Goal: Task Accomplishment & Management: Complete application form

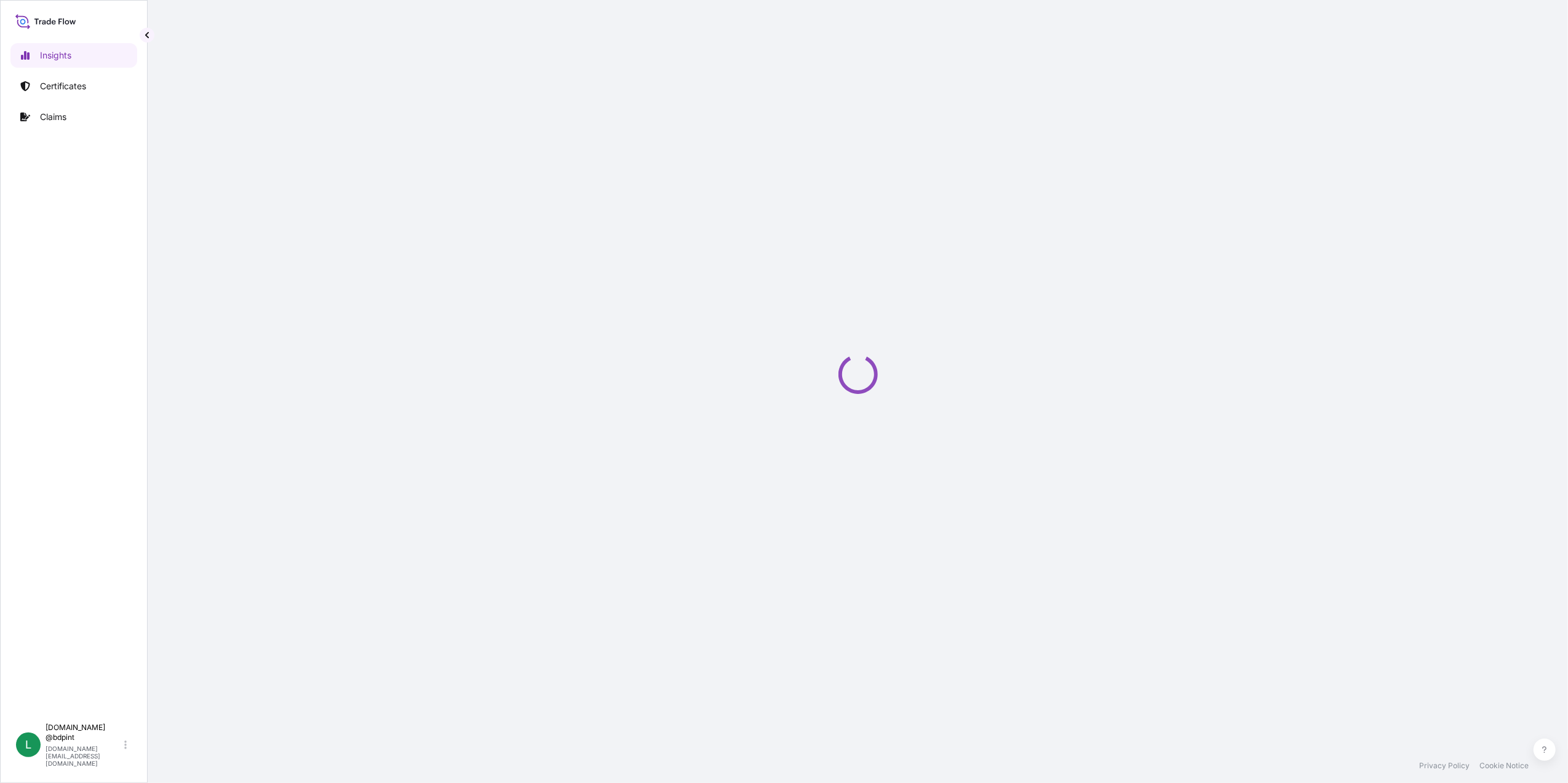
select select "2025"
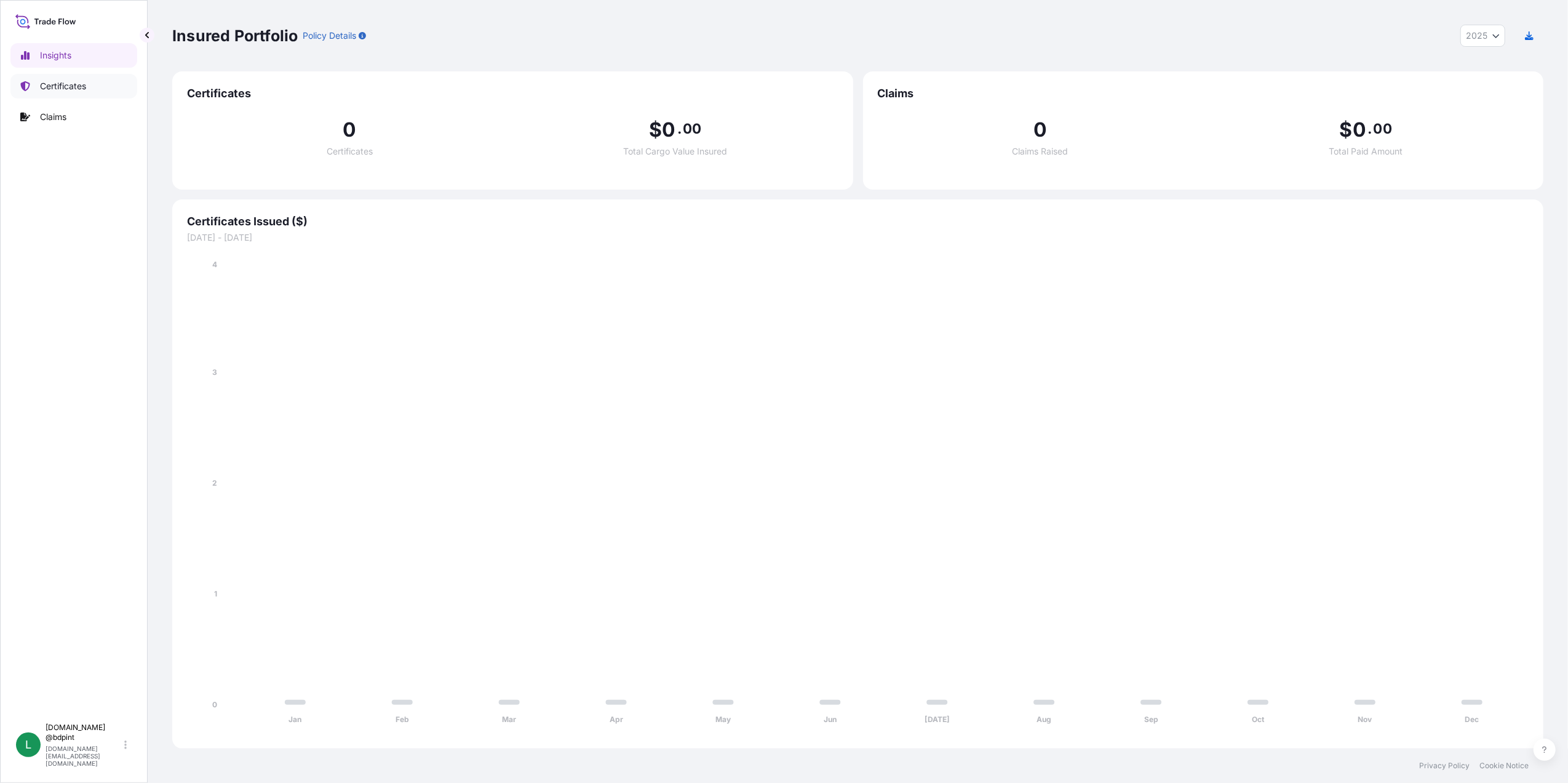
click at [67, 83] on p "Certificates" at bounding box center [64, 86] width 46 height 12
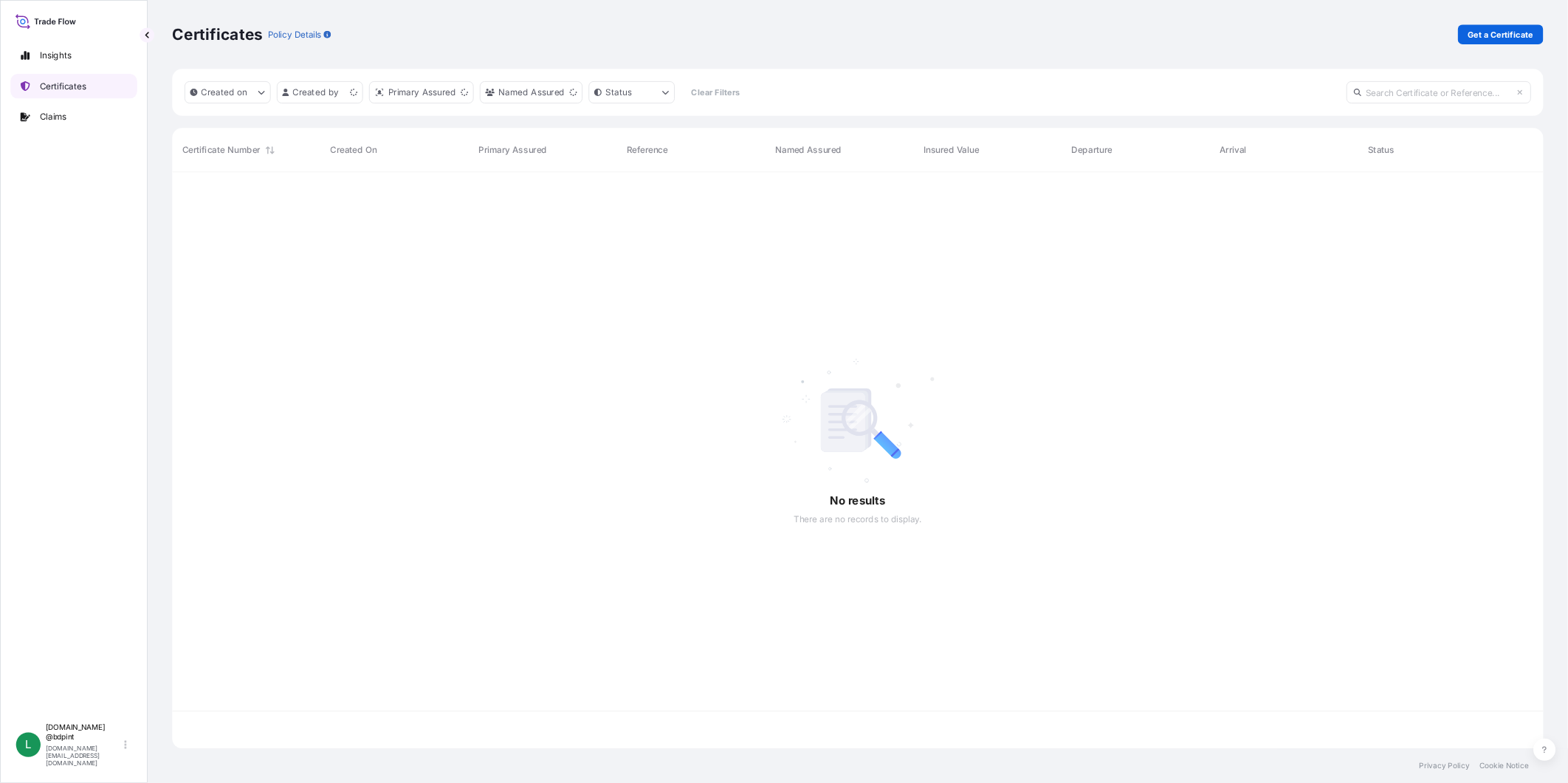
scroll to position [684, 1631]
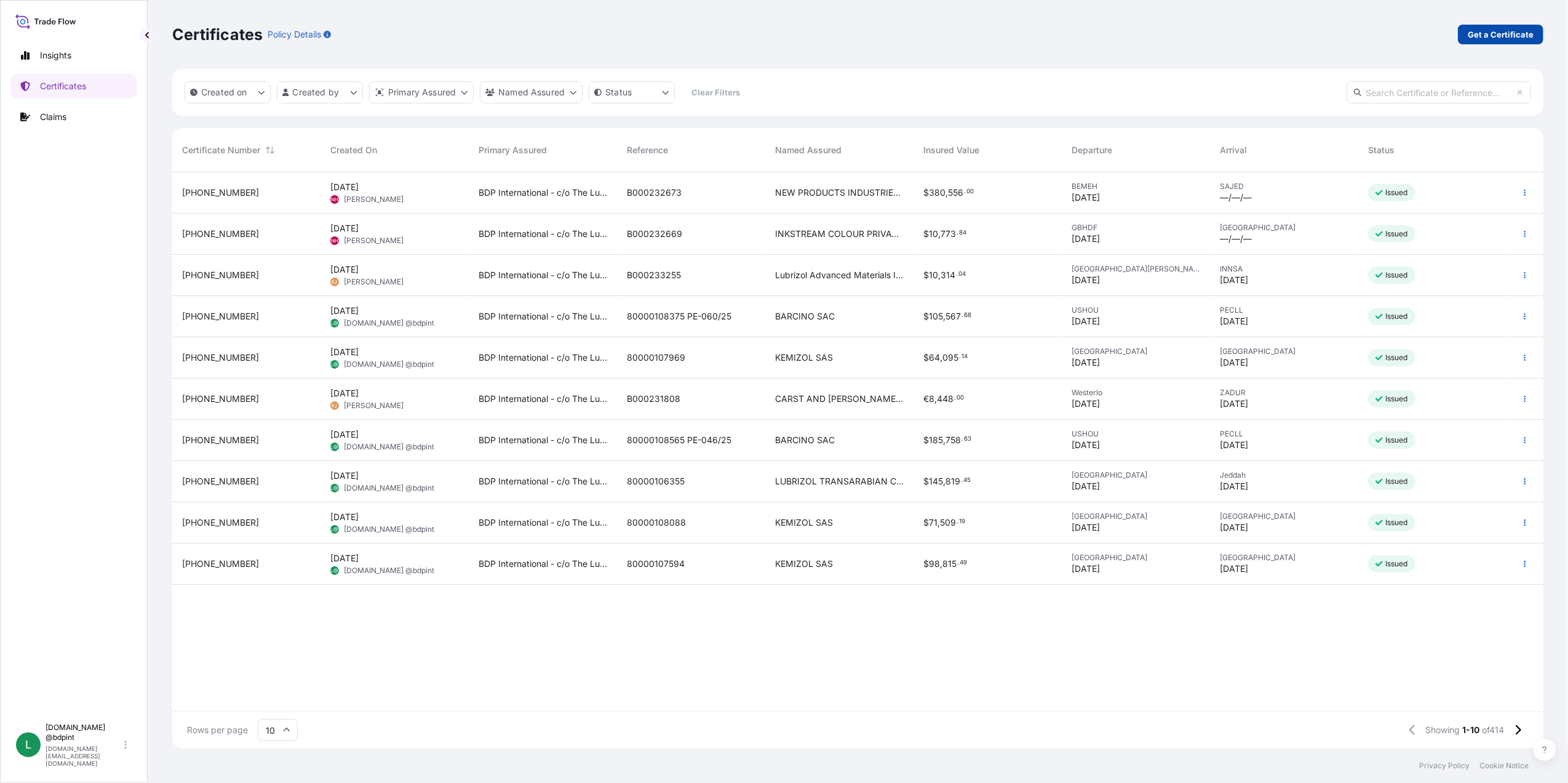
click at [1499, 26] on link "Get a Certificate" at bounding box center [1500, 34] width 85 height 20
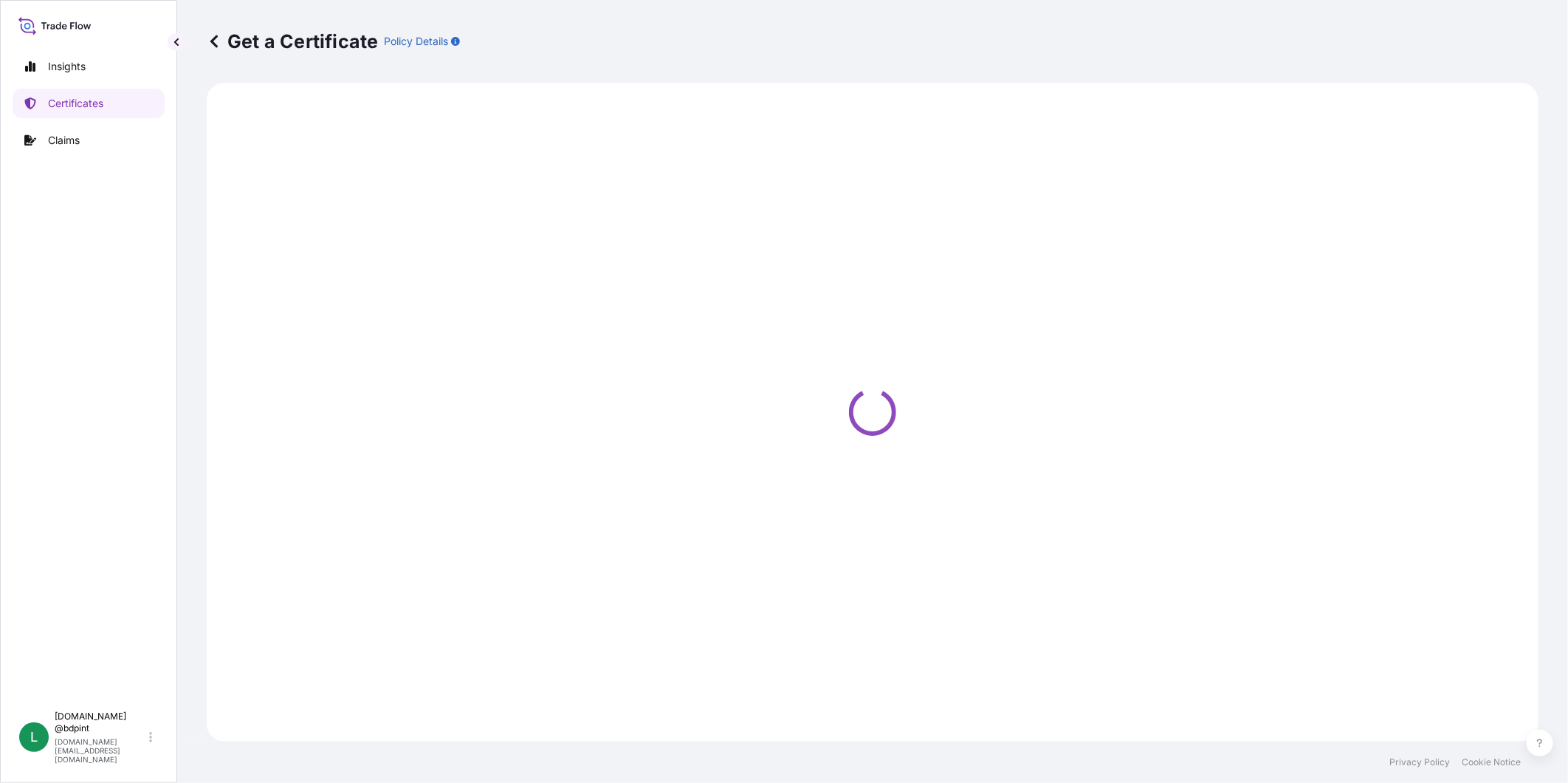
select select "Barge"
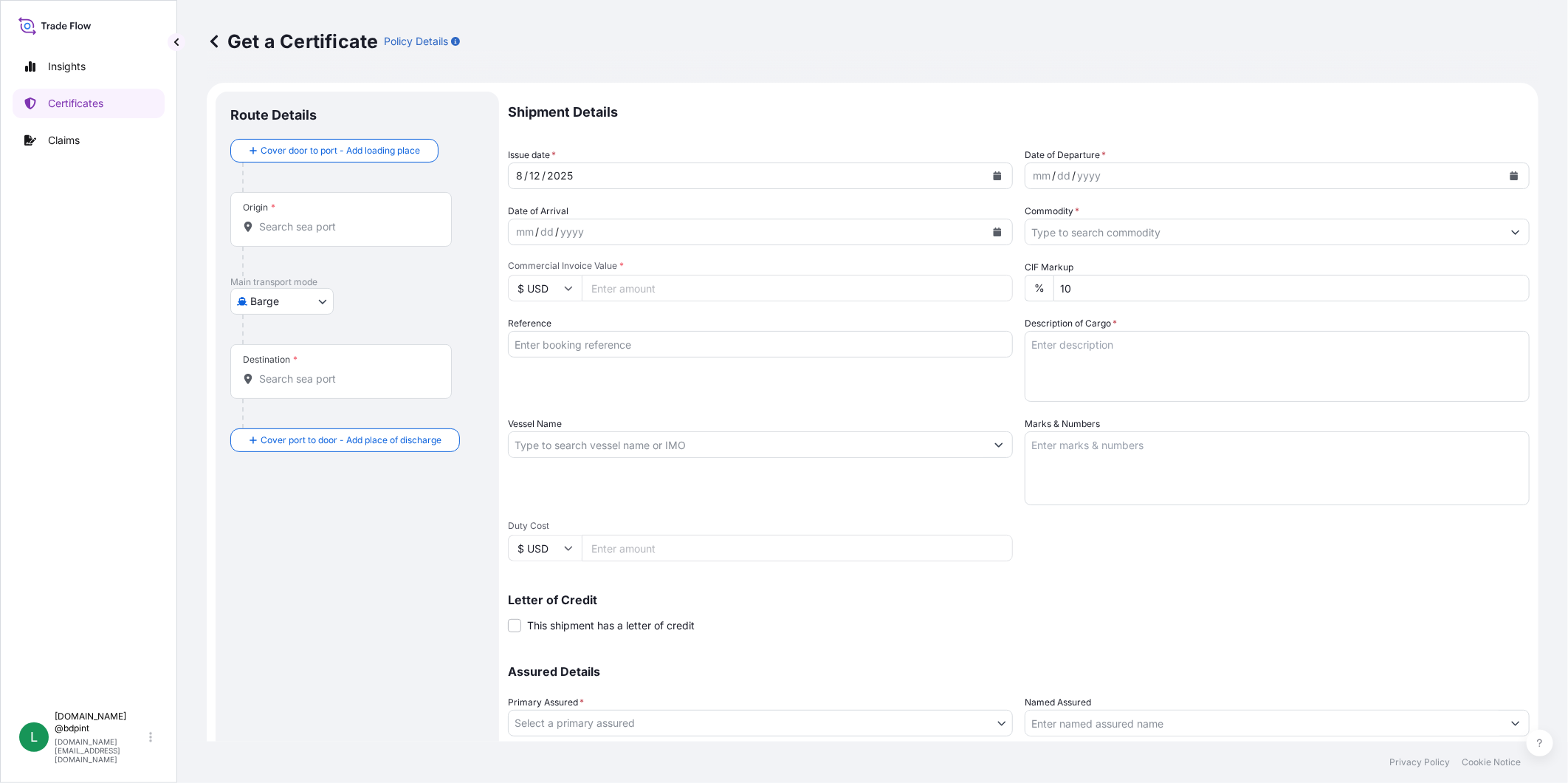
click at [657, 279] on input "Commercial Invoice Value *" at bounding box center [798, 288] width 431 height 26
click at [656, 284] on input "73" at bounding box center [798, 288] width 431 height 26
type input "73668.81"
click at [1147, 226] on input "Commodity *" at bounding box center [1264, 232] width 477 height 26
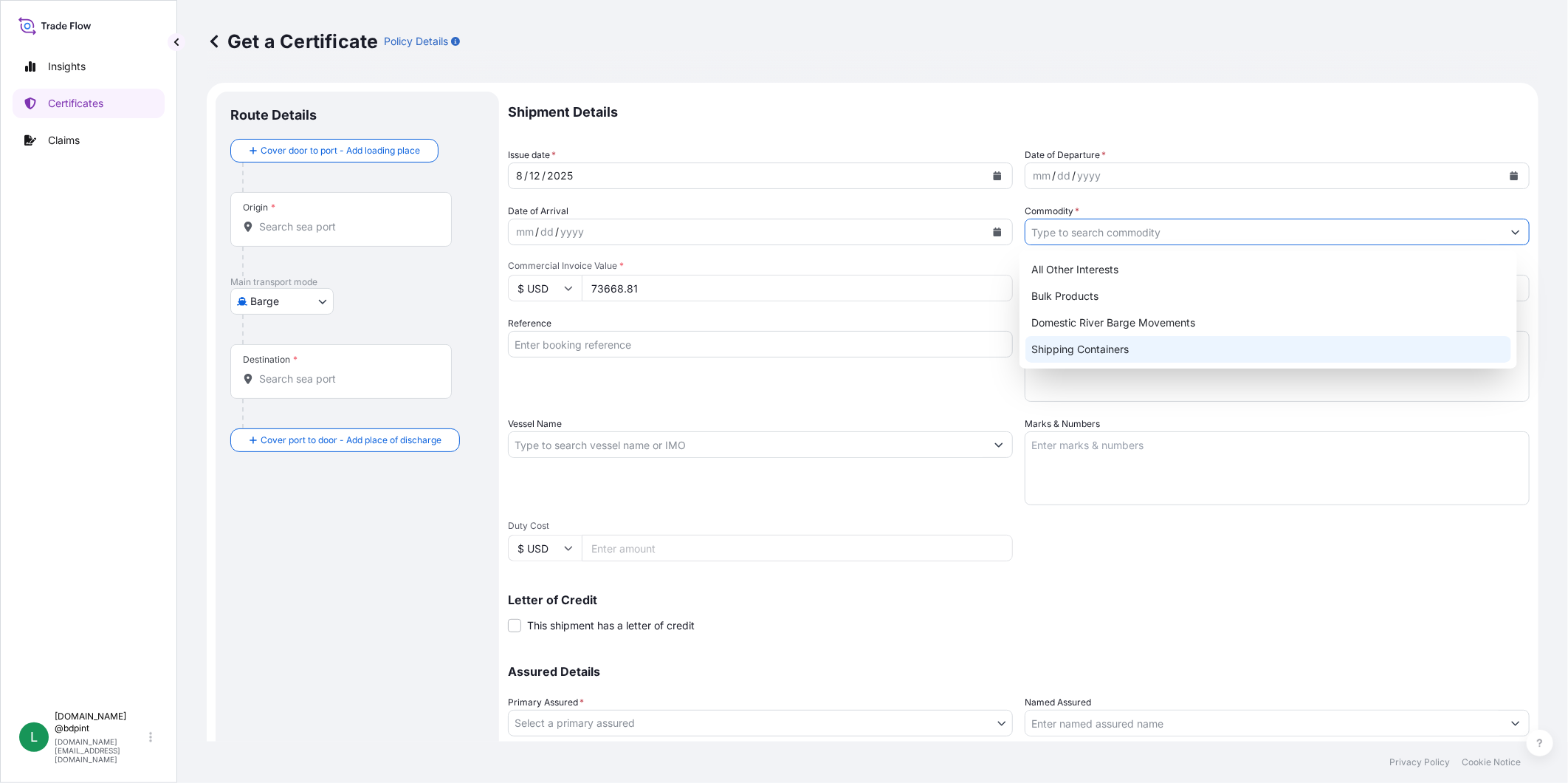
click at [1133, 356] on div "Shipping Containers" at bounding box center [1268, 349] width 486 height 26
type input "Shipping Containers"
click at [1091, 173] on div "yyyy" at bounding box center [1089, 176] width 26 height 18
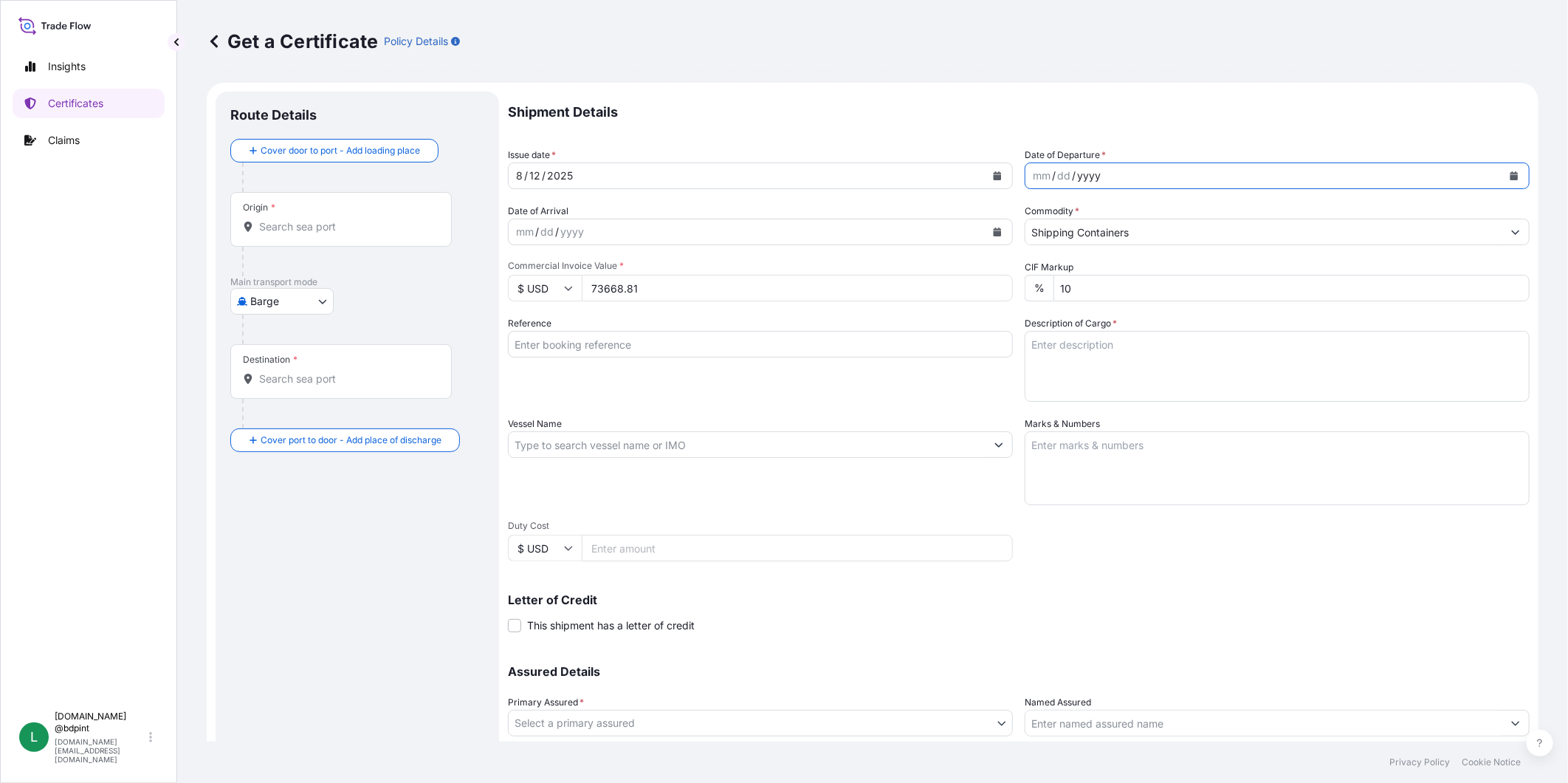
click at [1507, 180] on button "Calendar" at bounding box center [1514, 175] width 24 height 24
click at [990, 170] on button "Calendar" at bounding box center [997, 175] width 24 height 24
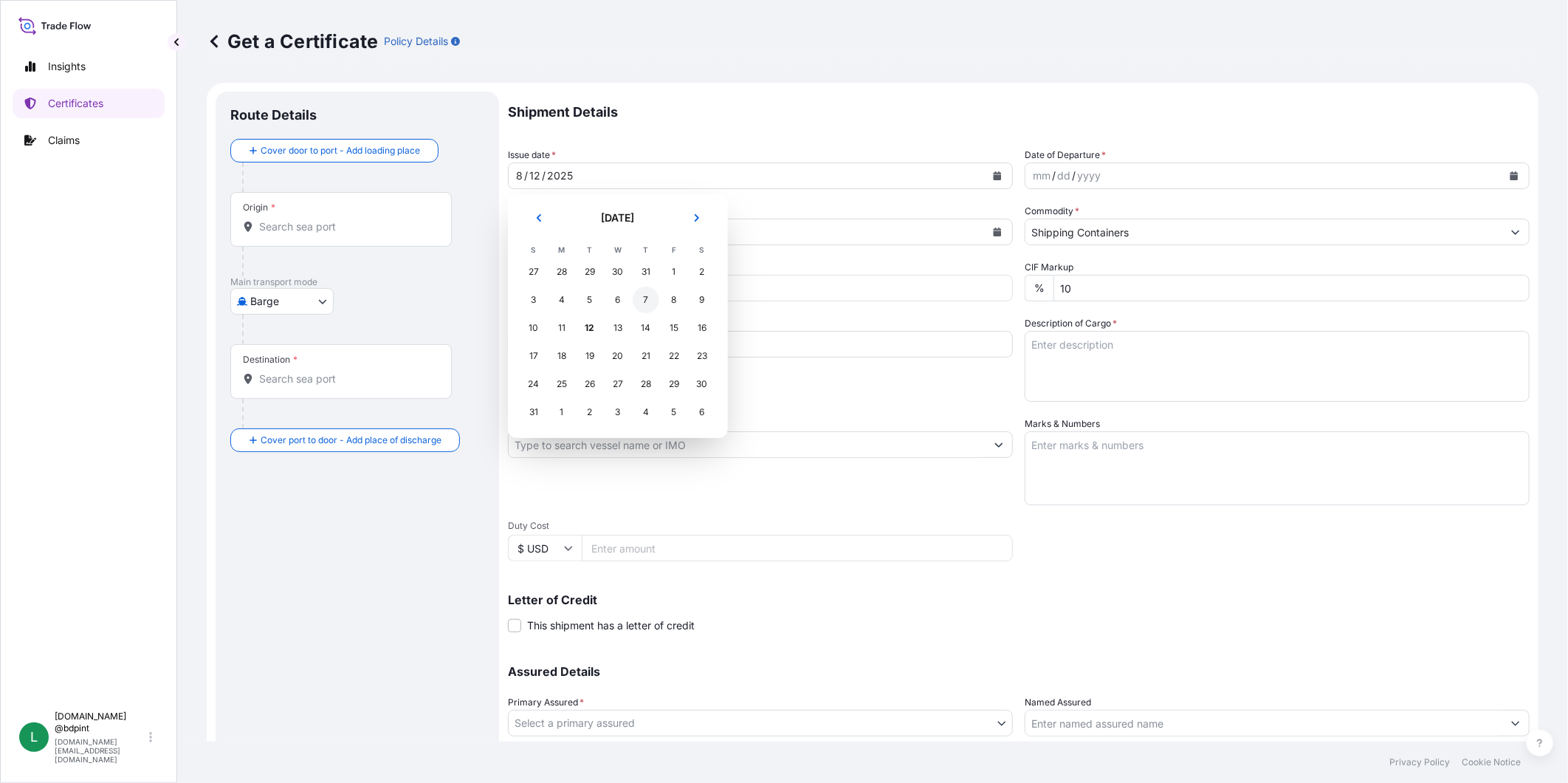
click at [648, 299] on div "7" at bounding box center [646, 299] width 26 height 26
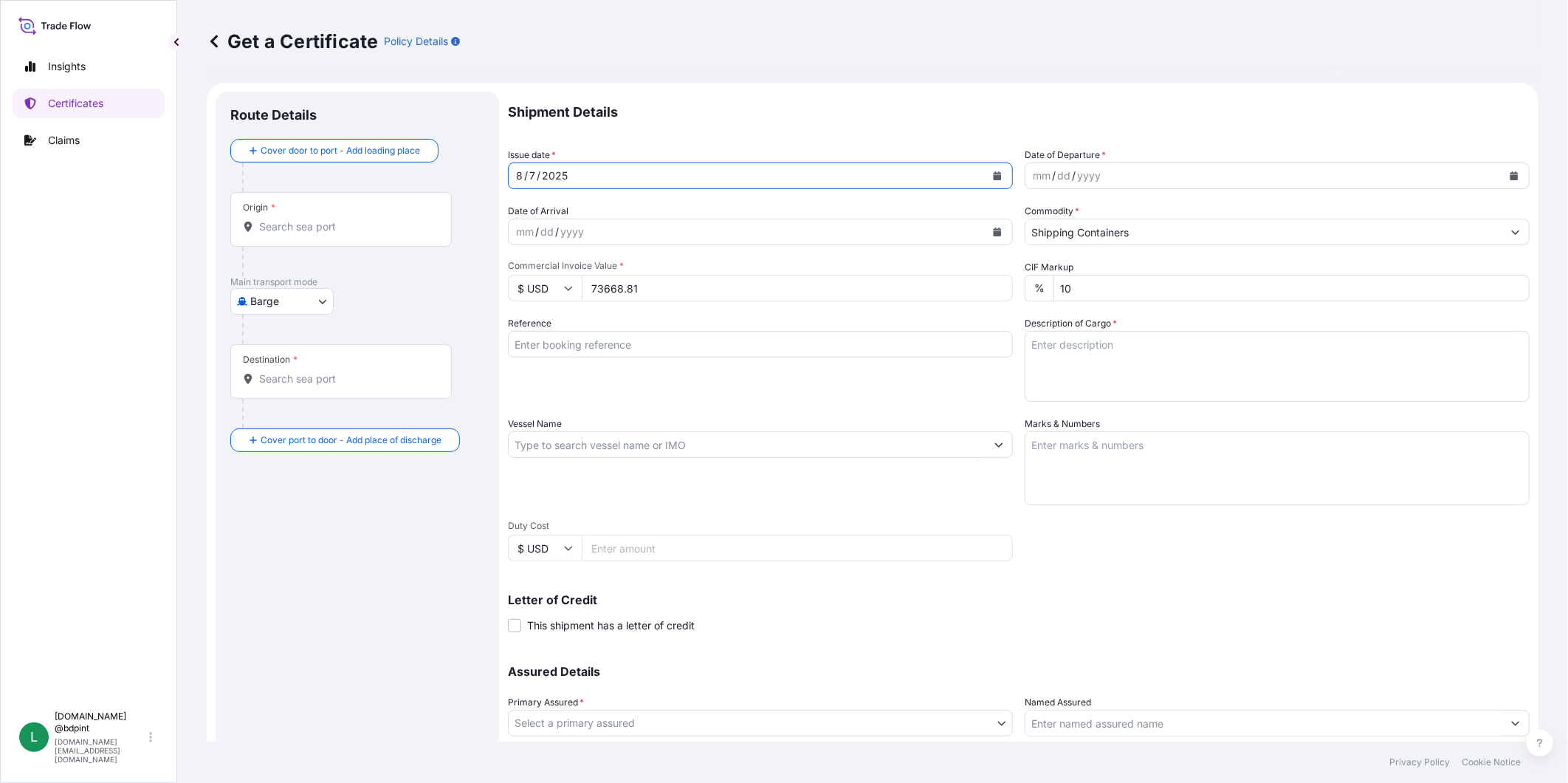
click at [1507, 179] on button "Calendar" at bounding box center [1514, 175] width 24 height 24
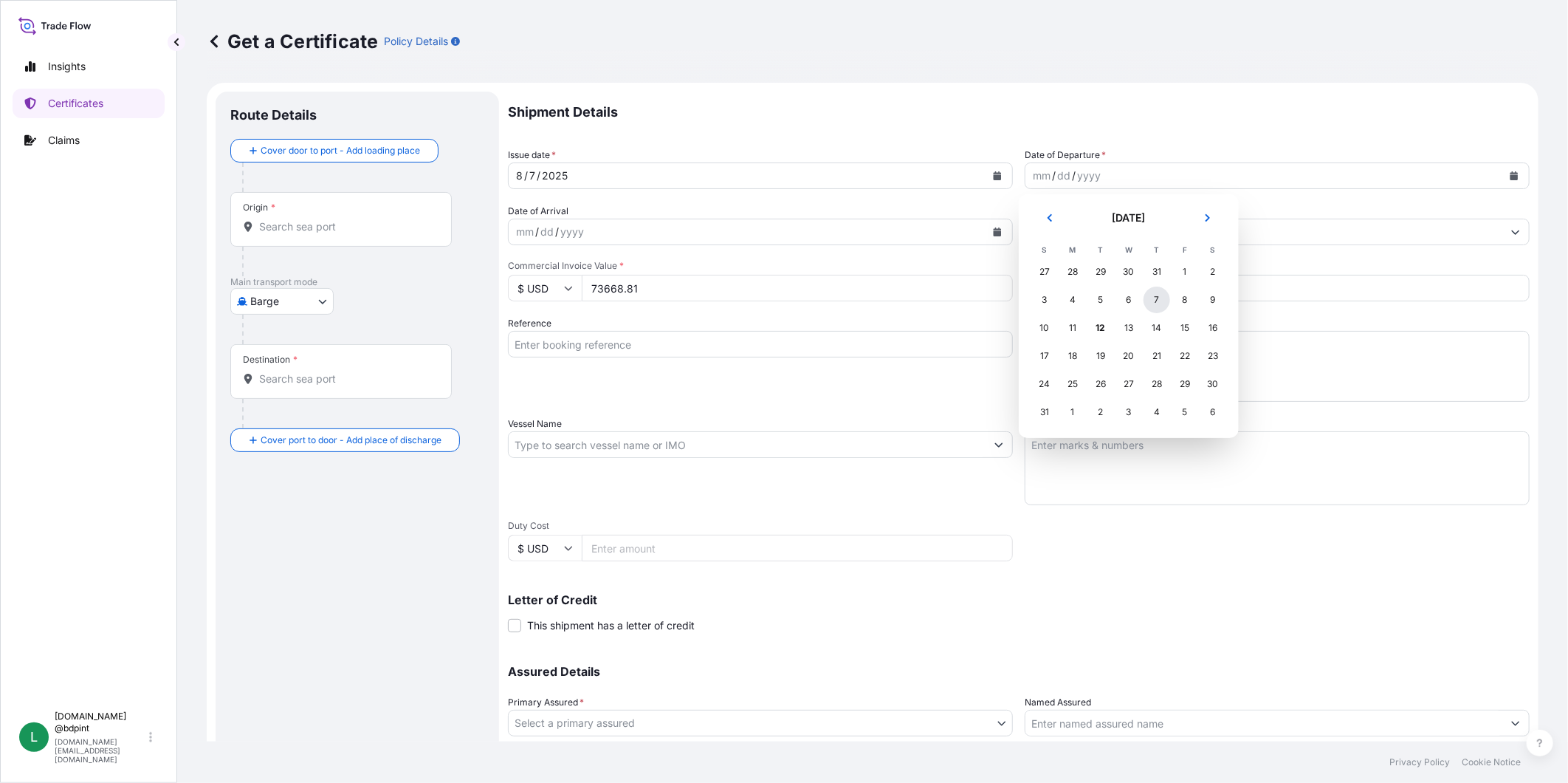
click at [1157, 306] on div "7" at bounding box center [1157, 299] width 26 height 26
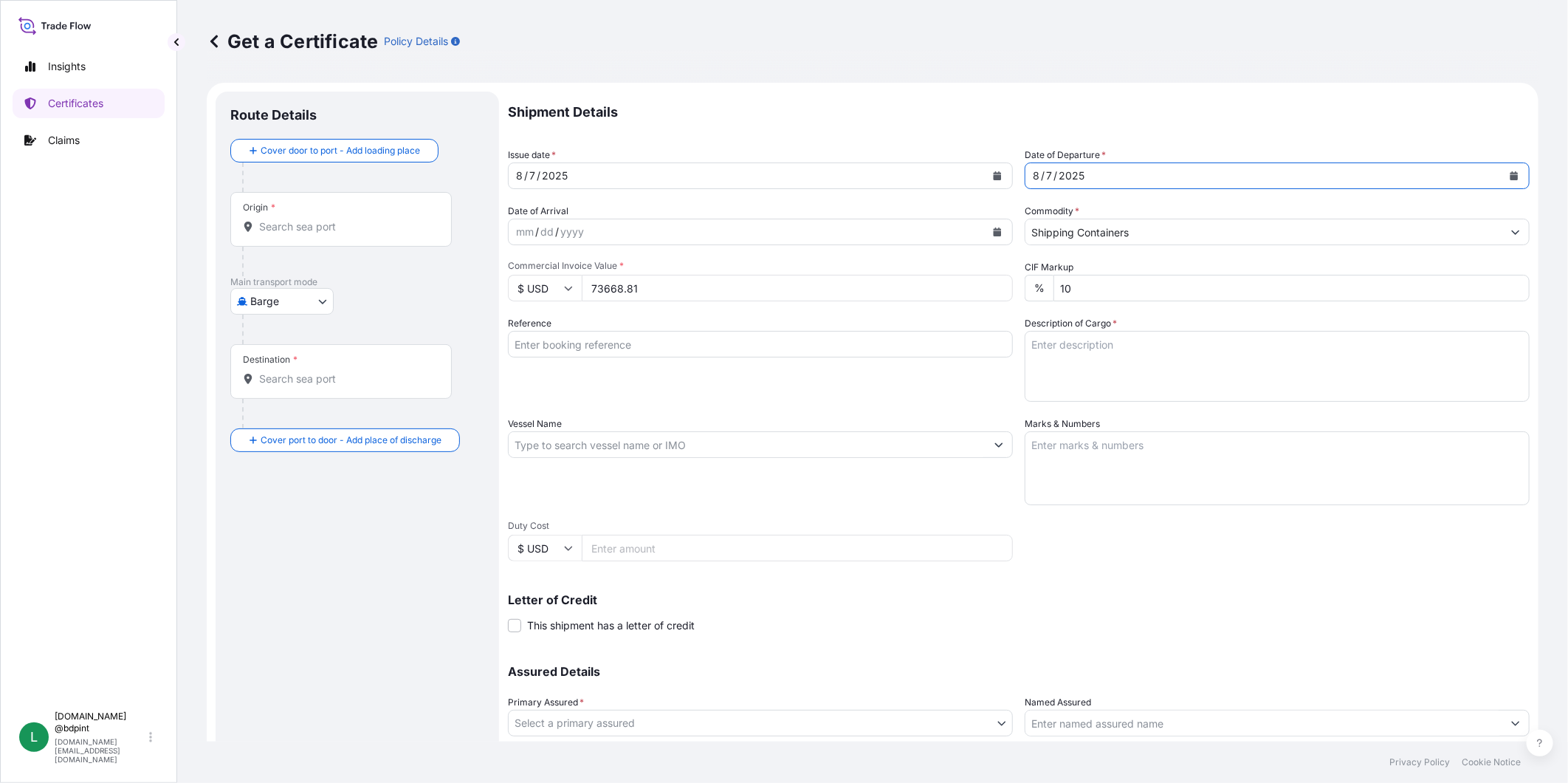
click at [993, 234] on icon "Calendar" at bounding box center [998, 231] width 8 height 9
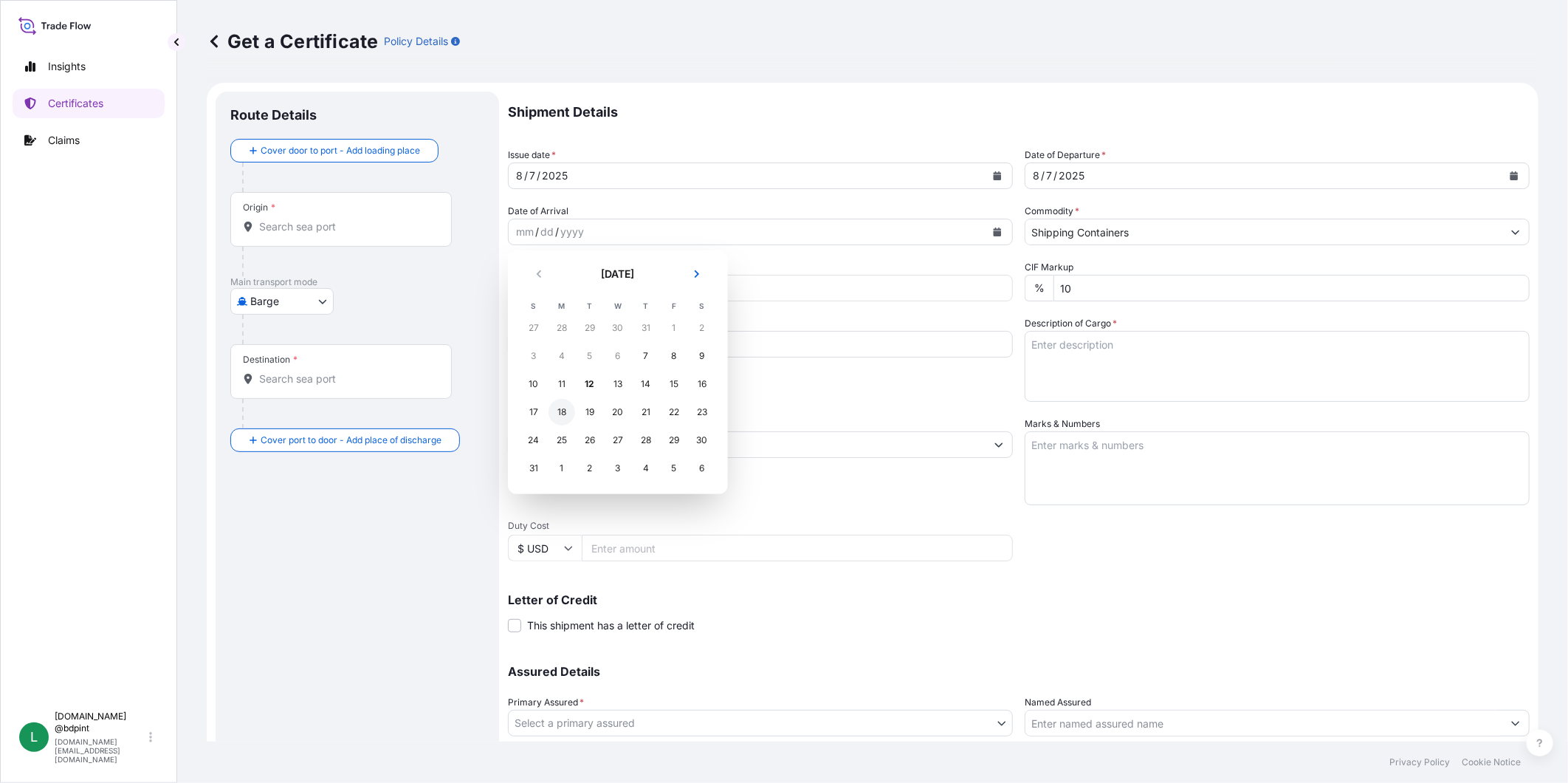
click at [562, 412] on div "18" at bounding box center [561, 412] width 26 height 26
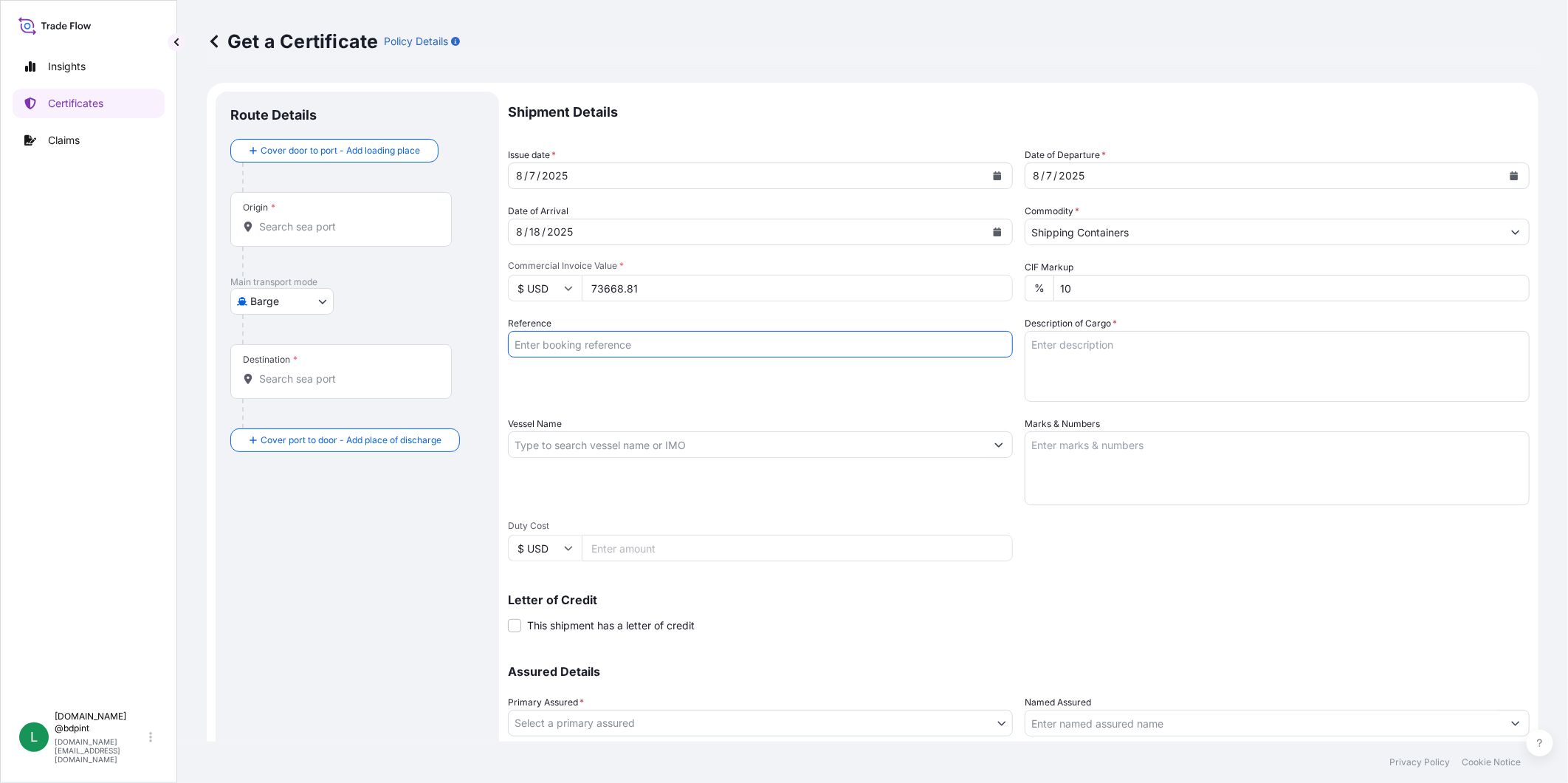
click at [669, 346] on input "Reference" at bounding box center [761, 344] width 505 height 26
paste input "80000108324"
type input "80000108324"
click at [1211, 359] on textarea "Description of Cargo *" at bounding box center [1277, 366] width 505 height 71
paste textarea "LUBRICATING OIL ADDITIVES - STOCK 3174 LUBRICATING OIL ADDITIVES - LUBRIZOL 601…"
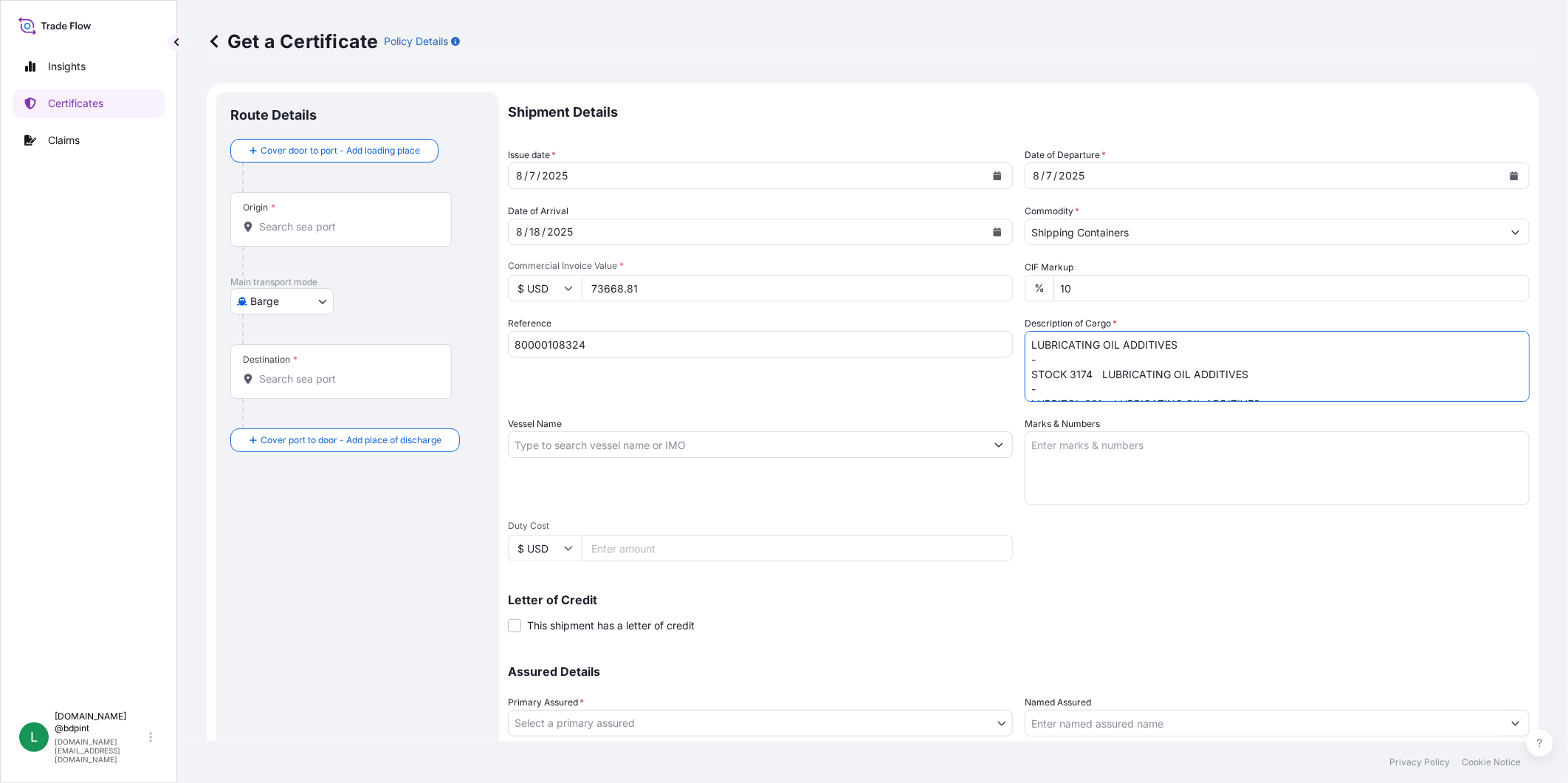
scroll to position [496, 0]
type textarea "LUBRICATING OIL ADDITIVES - STOCK 3174 LUBRICATING OIL ADDITIVES - LUBRIZOL 601…"
click at [1134, 456] on textarea "Marks & Numbers" at bounding box center [1277, 468] width 505 height 74
paste textarea "CONSIGNEE CONSIGNEE ORDER REFERENCE NUMBER SHIPPER ORDER NUMBER (LZ ORDER NUMBE…"
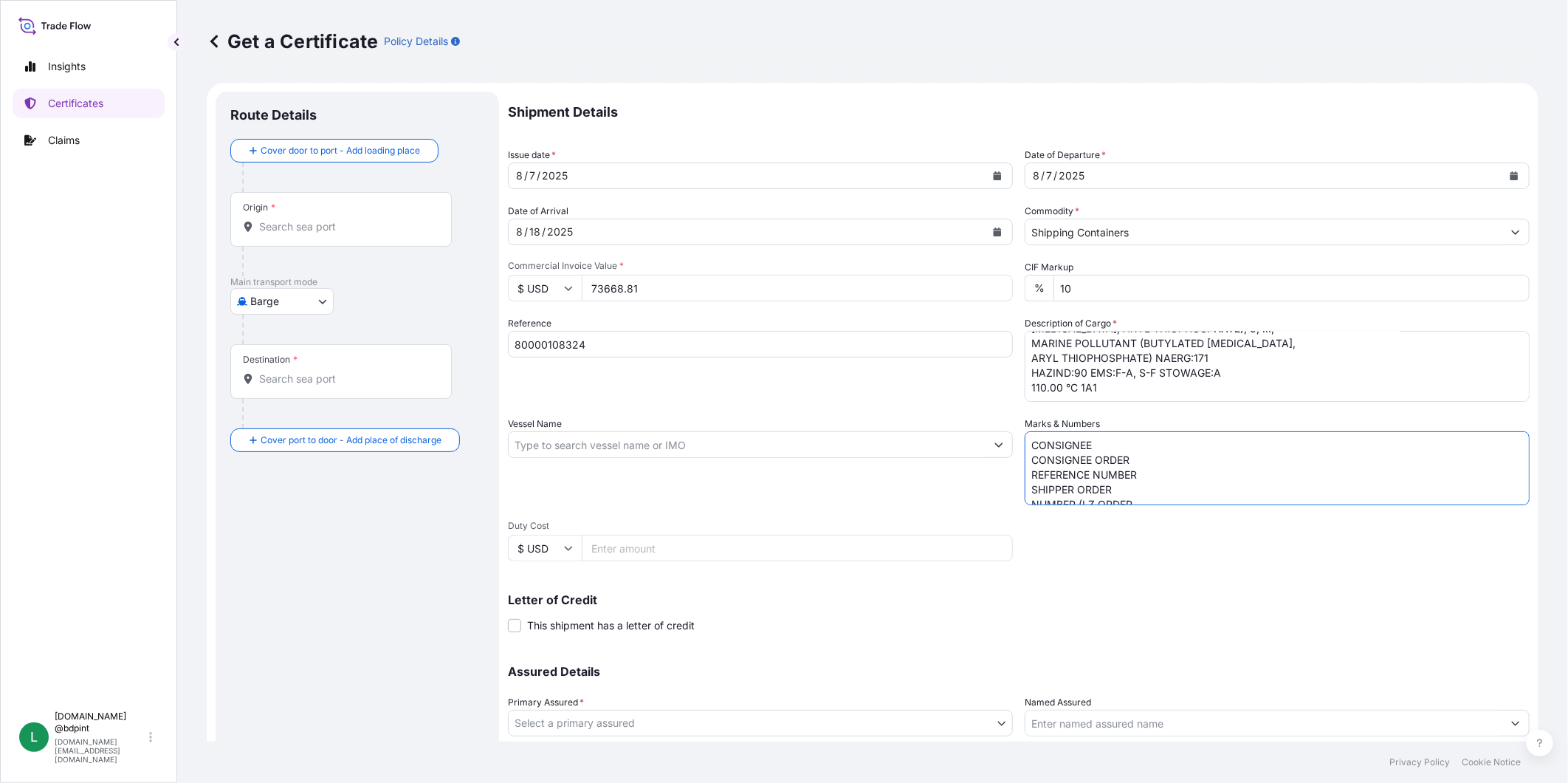
scroll to position [79, 0]
type textarea "CONSIGNEE CONSIGNEE ORDER REFERENCE NUMBER SHIPPER ORDER NUMBER (LZ ORDER NUMBE…"
click at [669, 425] on div "Vessel Name" at bounding box center [761, 461] width 505 height 89
click at [675, 439] on input "Vessel Name" at bounding box center [748, 444] width 477 height 26
paste input "DALIAN EXPRESS"
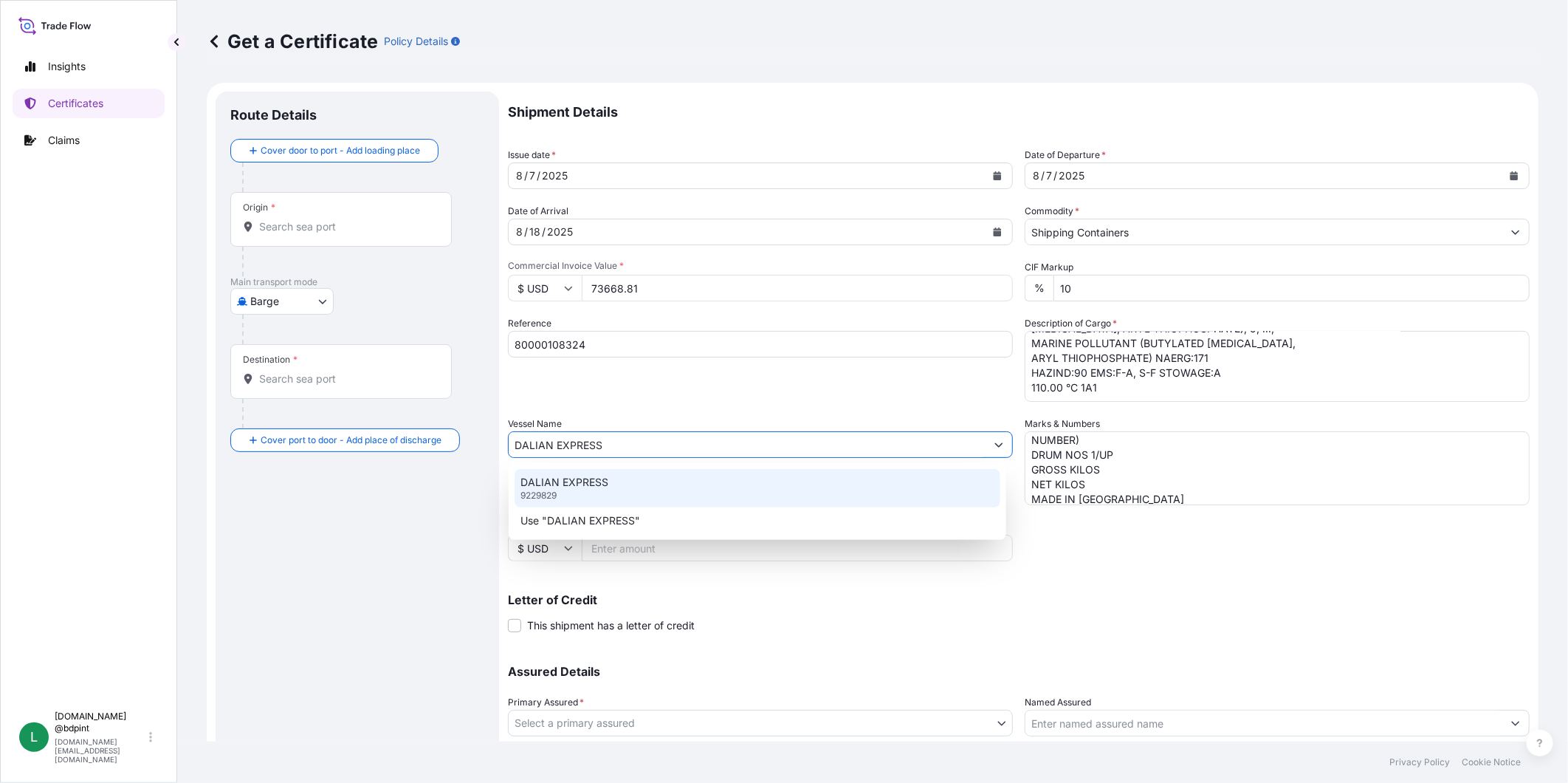
click at [637, 493] on div "DALIAN EXPRESS 9229829" at bounding box center [757, 488] width 486 height 39
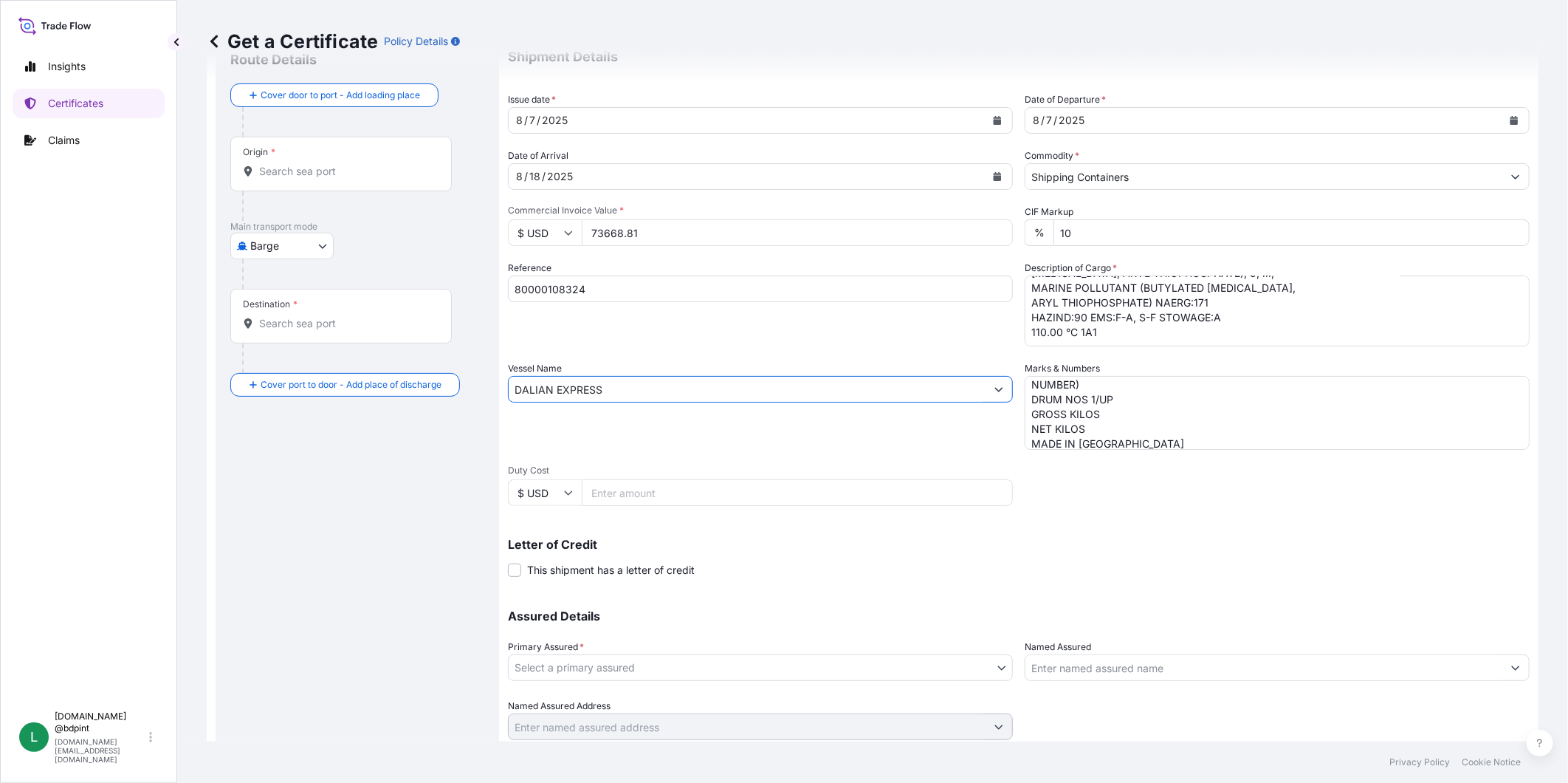
scroll to position [103, 0]
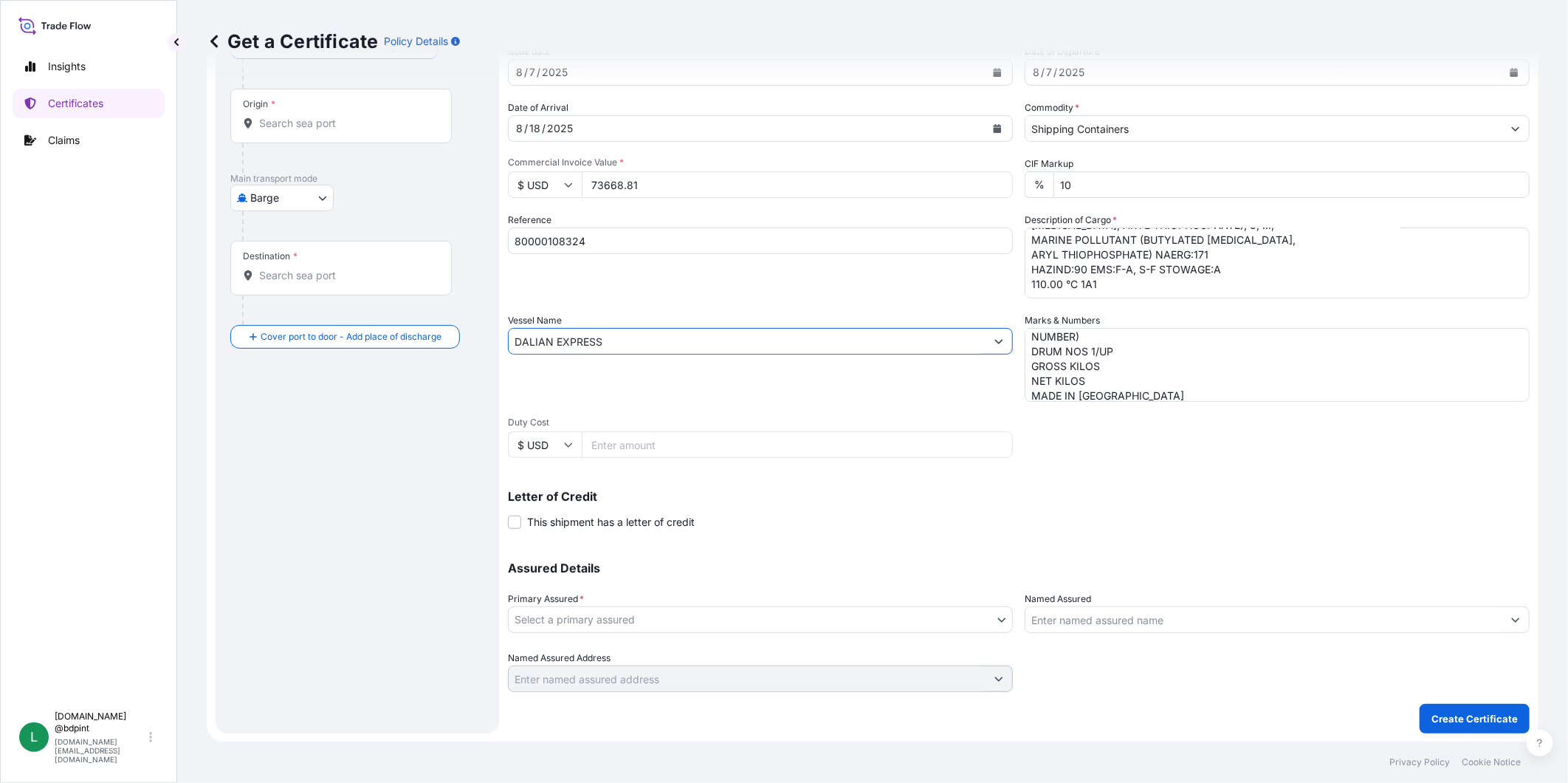
type input "DALIAN EXPRESS"
click at [946, 630] on body "0 options available. 2 options available. Insights Certificates Claims L [DOMAI…" at bounding box center [784, 391] width 1568 height 783
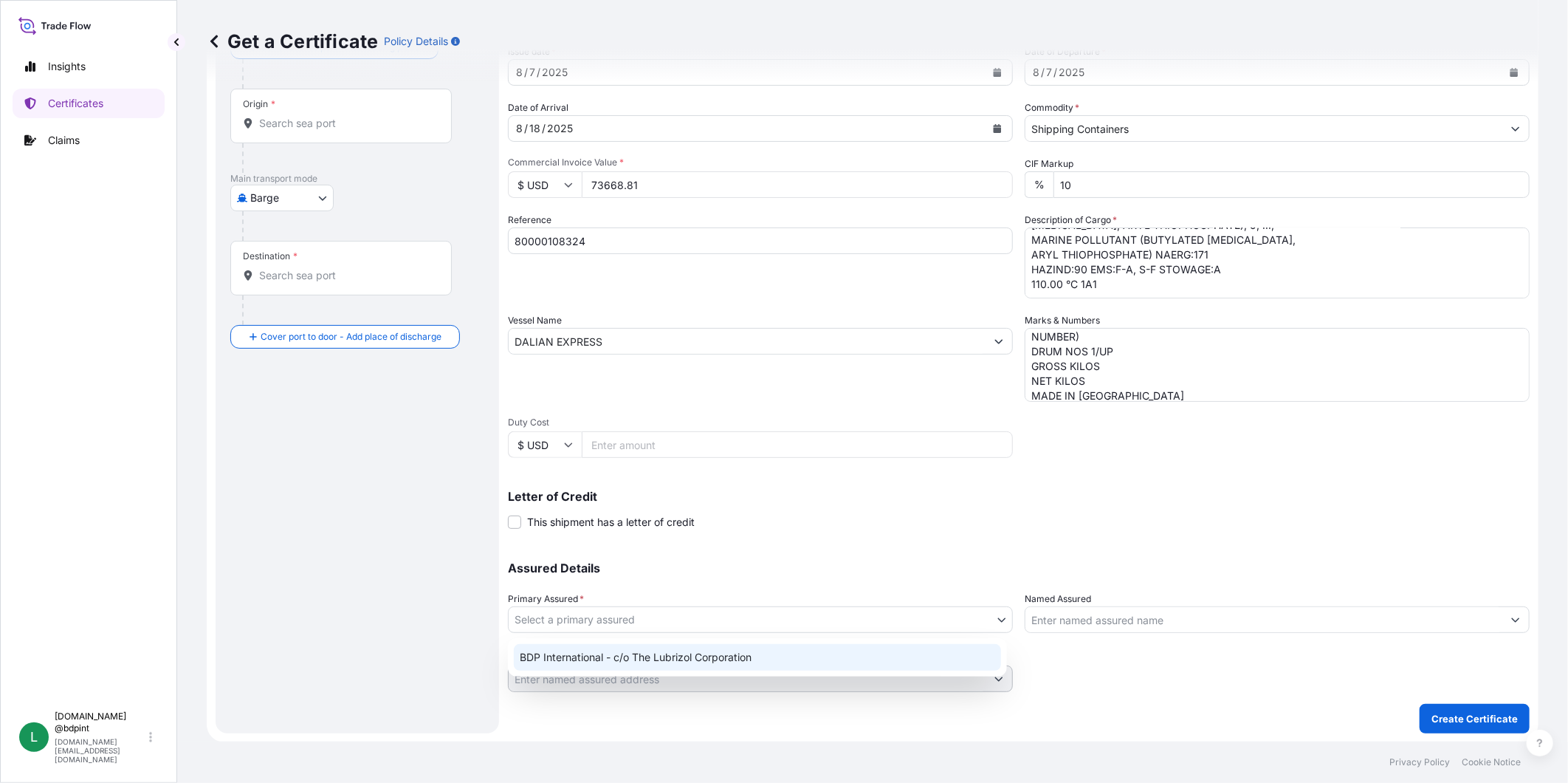
click at [816, 659] on div "BDP International - c/o The Lubrizol Corporation" at bounding box center [757, 657] width 487 height 26
select select "31972"
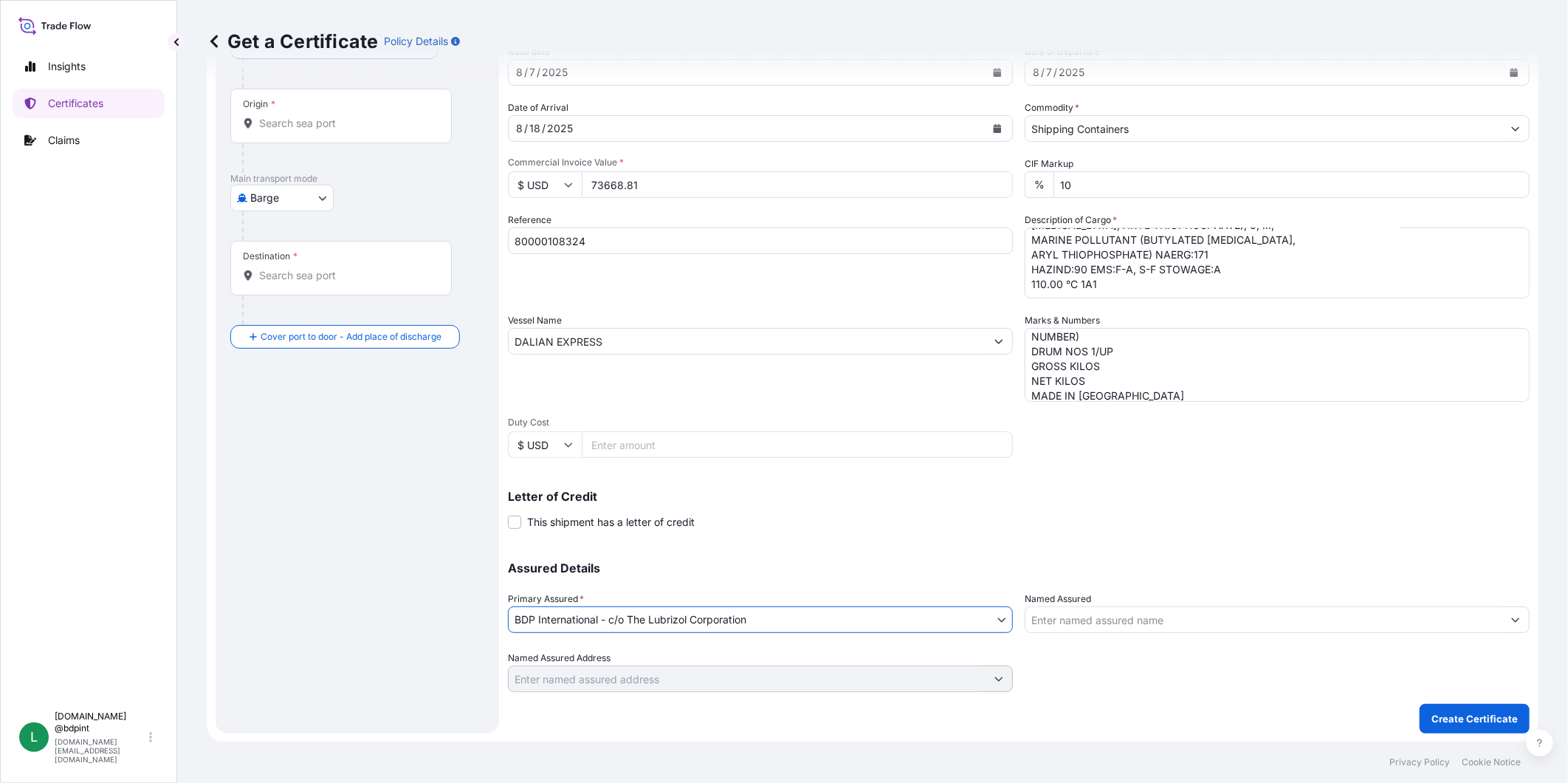
click at [1116, 618] on input "Named Assured" at bounding box center [1264, 619] width 477 height 26
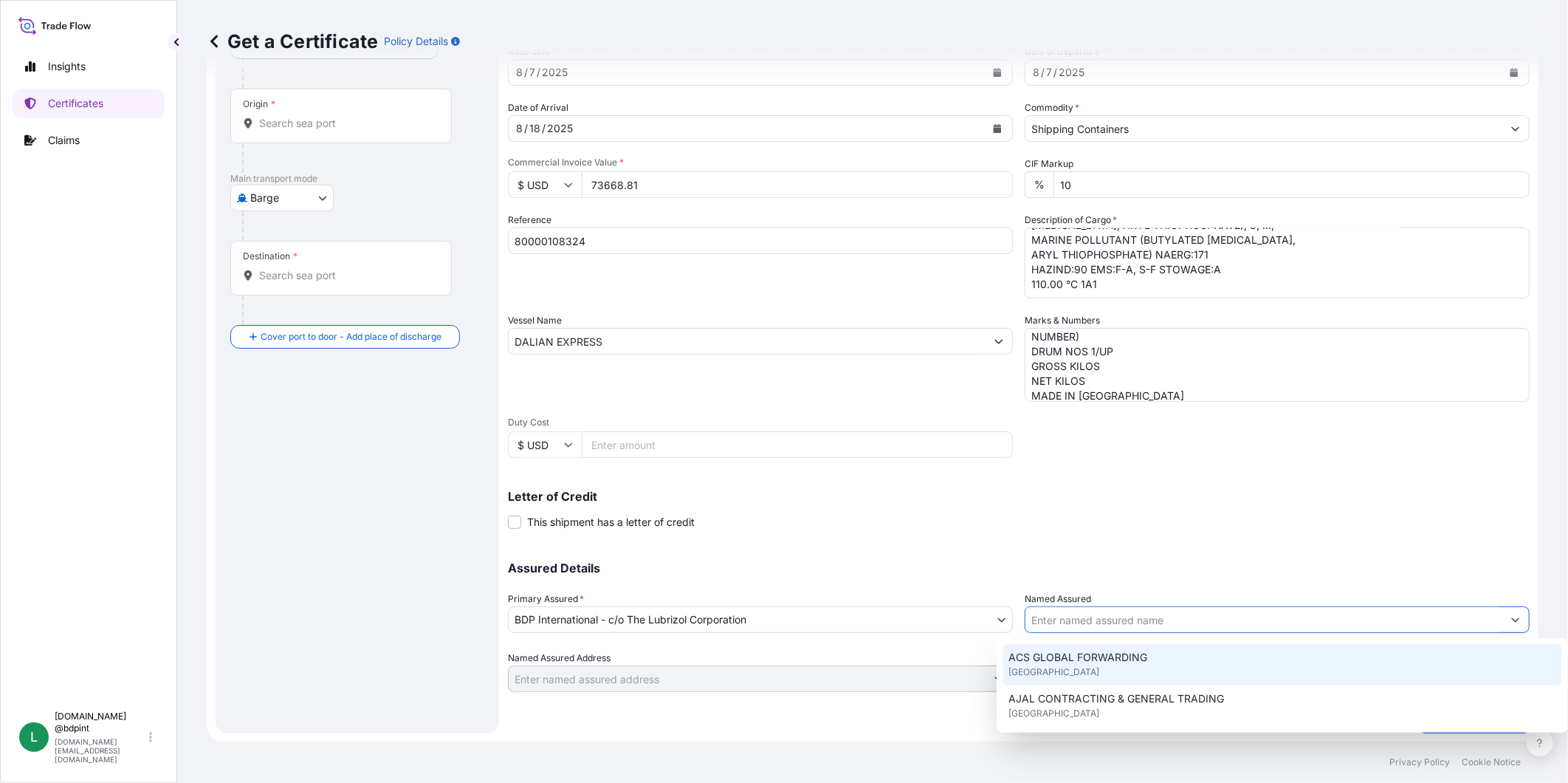
paste input "KEMIZOL SAS"
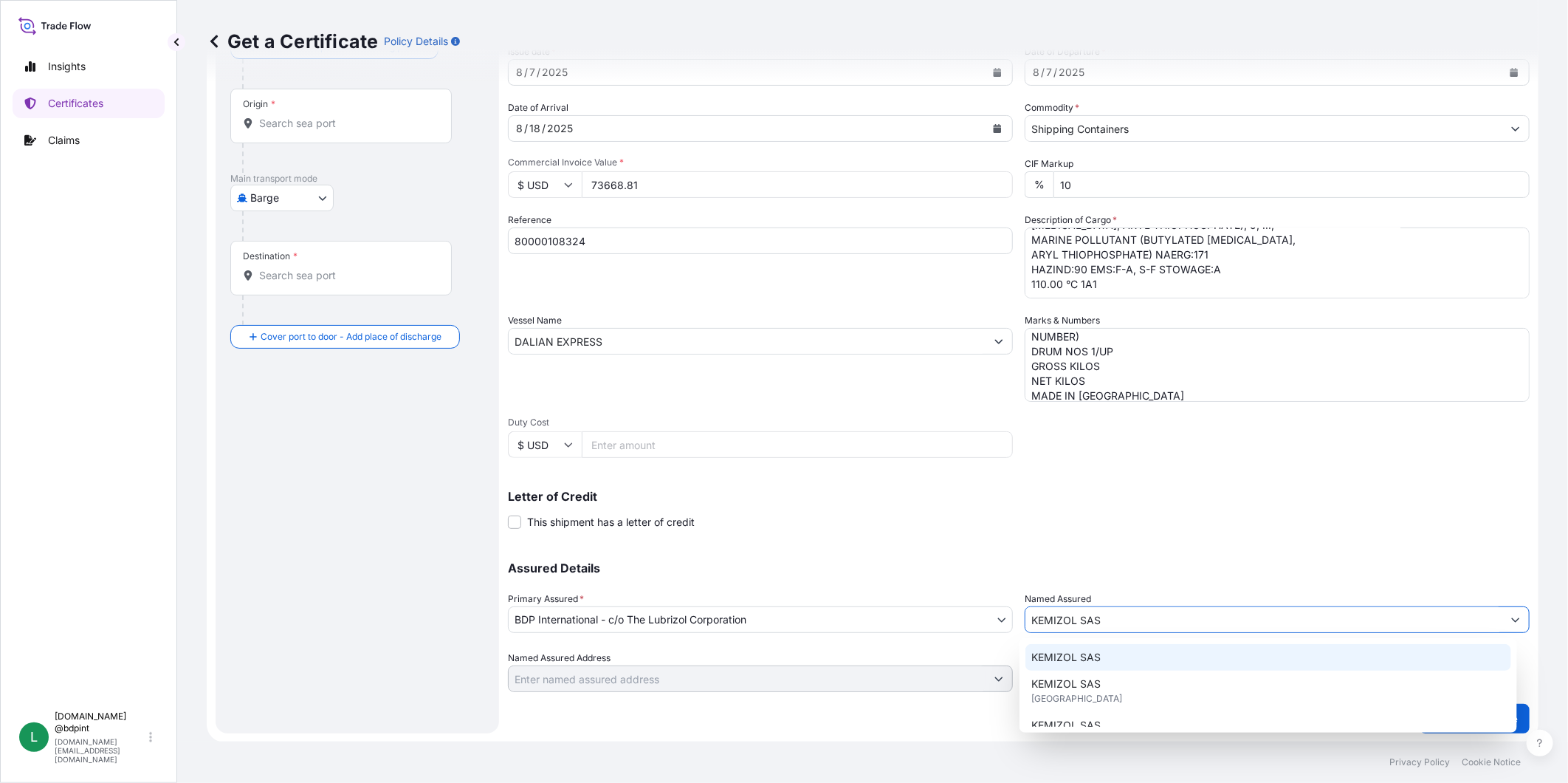
click at [1124, 667] on div "KEMIZOL SAS" at bounding box center [1268, 657] width 486 height 26
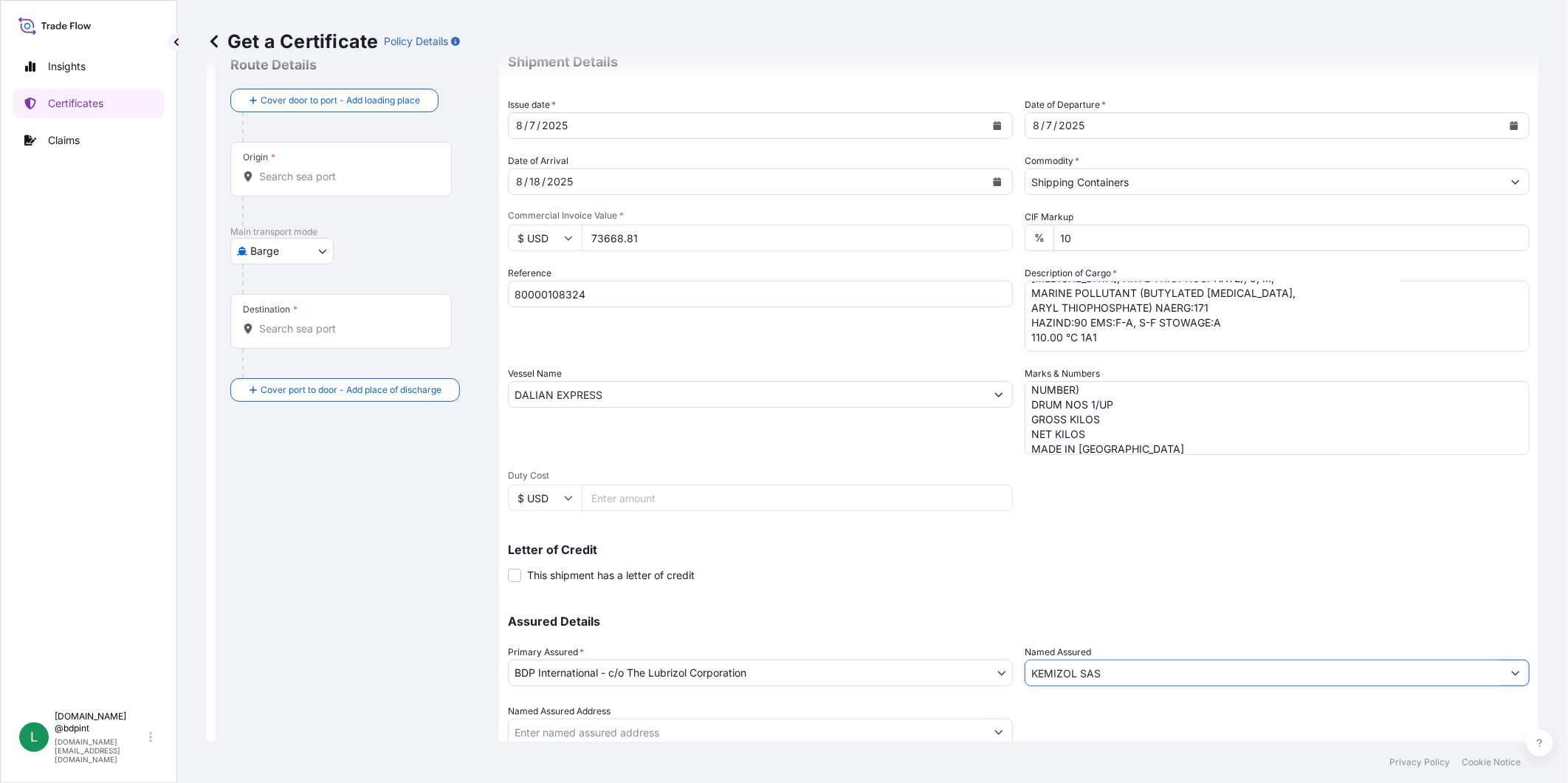
scroll to position [0, 0]
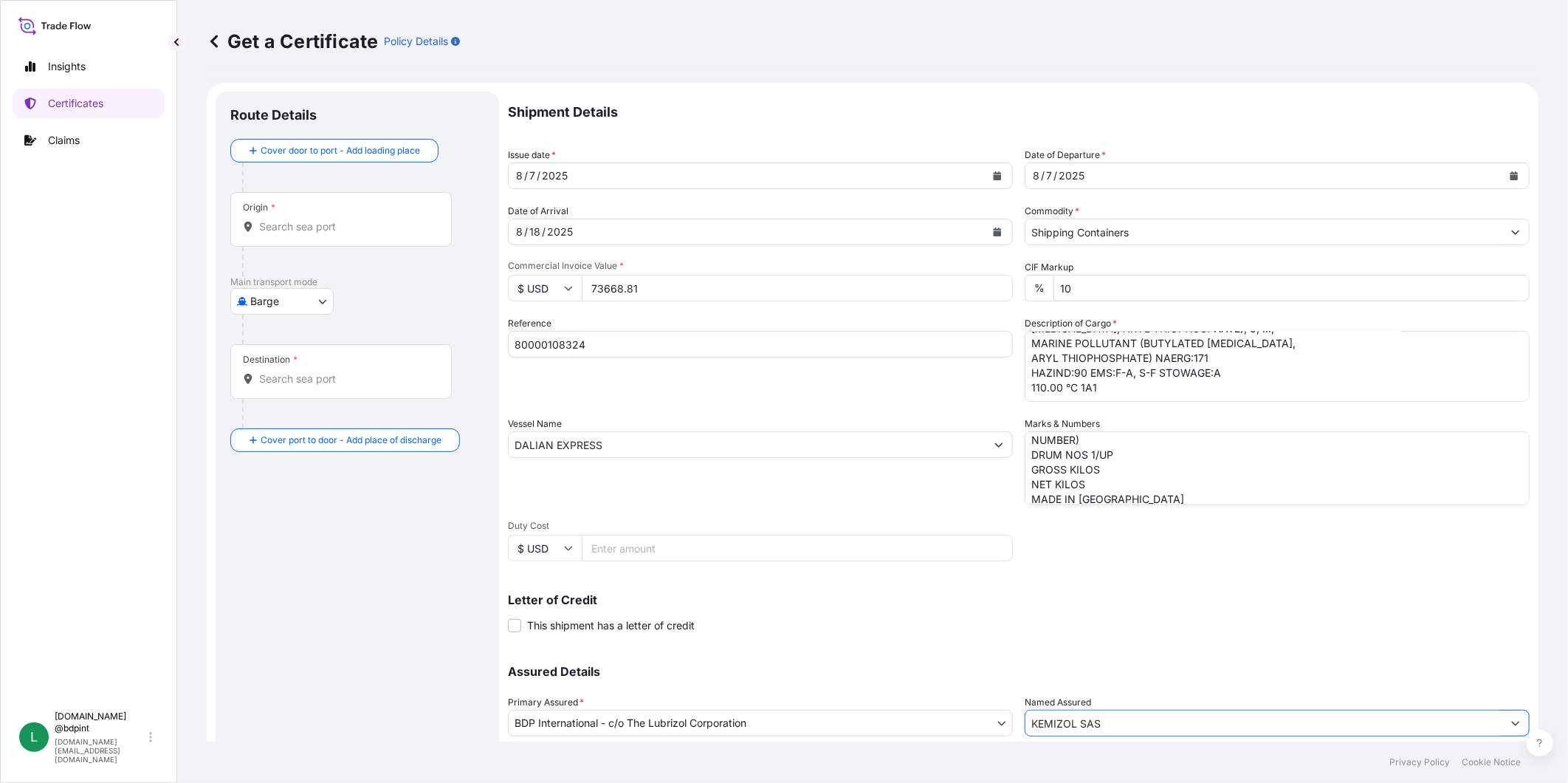
type input "KEMIZOL SAS"
click at [319, 197] on div "Origin *" at bounding box center [341, 219] width 221 height 55
click at [319, 220] on input "Origin *" at bounding box center [346, 227] width 175 height 15
click at [293, 229] on input "Origin *" at bounding box center [346, 227] width 175 height 15
click at [305, 300] on body "0 options available. 15 options available. 0 options available. Insights Certif…" at bounding box center [784, 391] width 1568 height 783
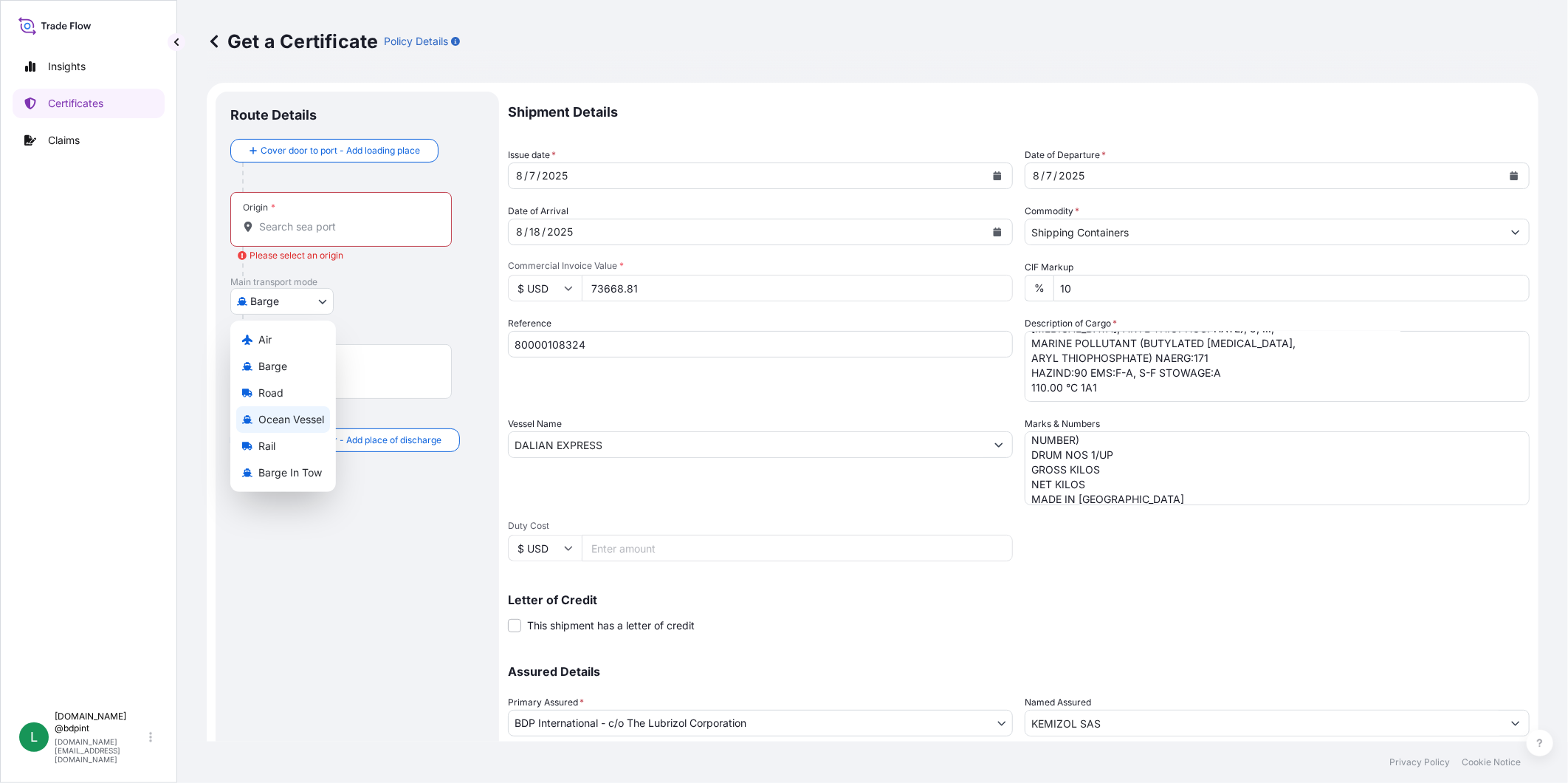
click at [284, 421] on span "Ocean Vessel" at bounding box center [291, 420] width 66 height 15
select select "Ocean Vessel"
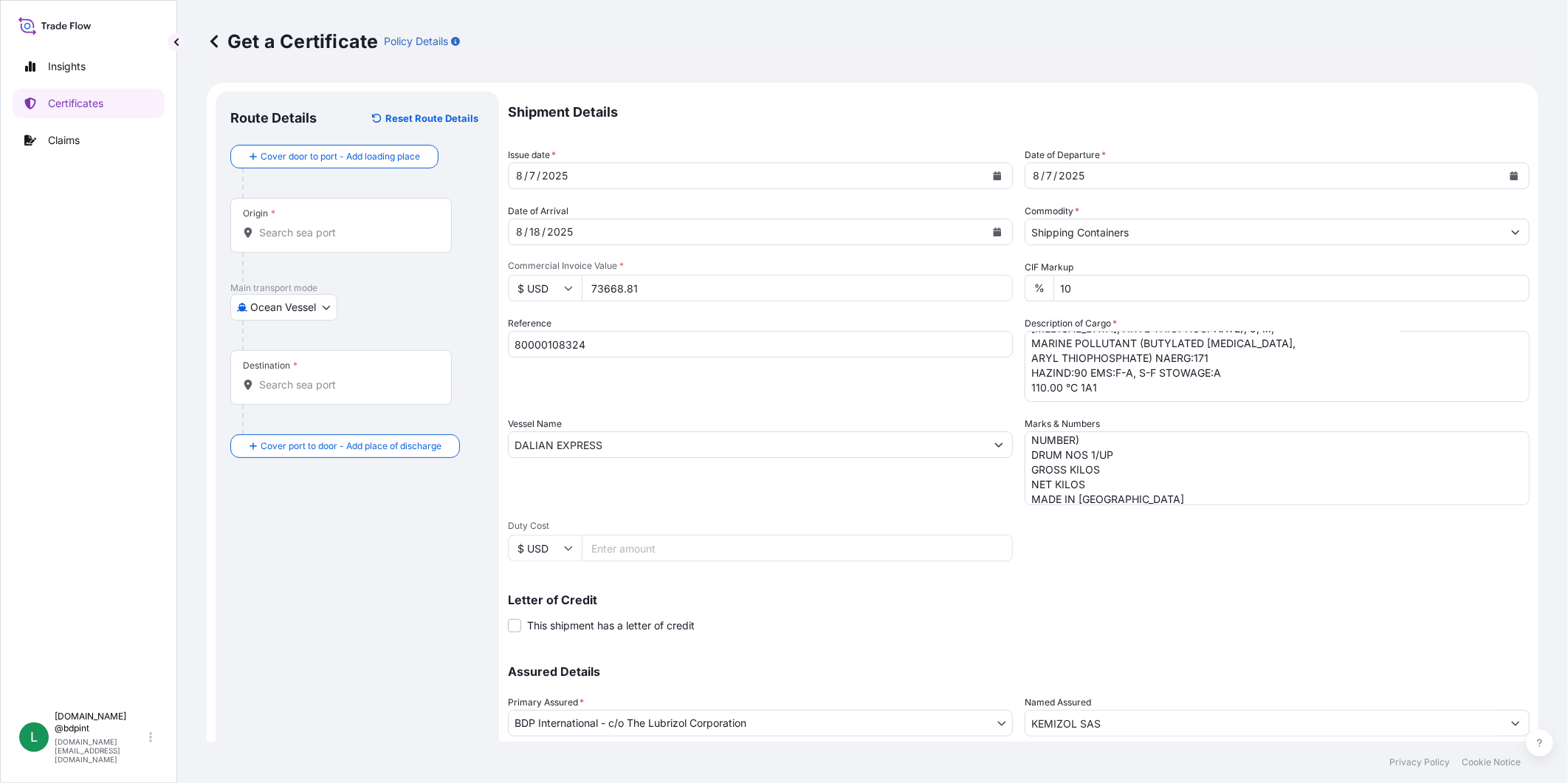
click at [352, 367] on div "Destination *" at bounding box center [341, 377] width 221 height 55
click at [352, 377] on input "Destination *" at bounding box center [346, 385] width 175 height 15
click at [383, 237] on input "Origin *" at bounding box center [346, 233] width 175 height 15
paste input "[GEOGRAPHIC_DATA], [GEOGRAPHIC_DATA]"
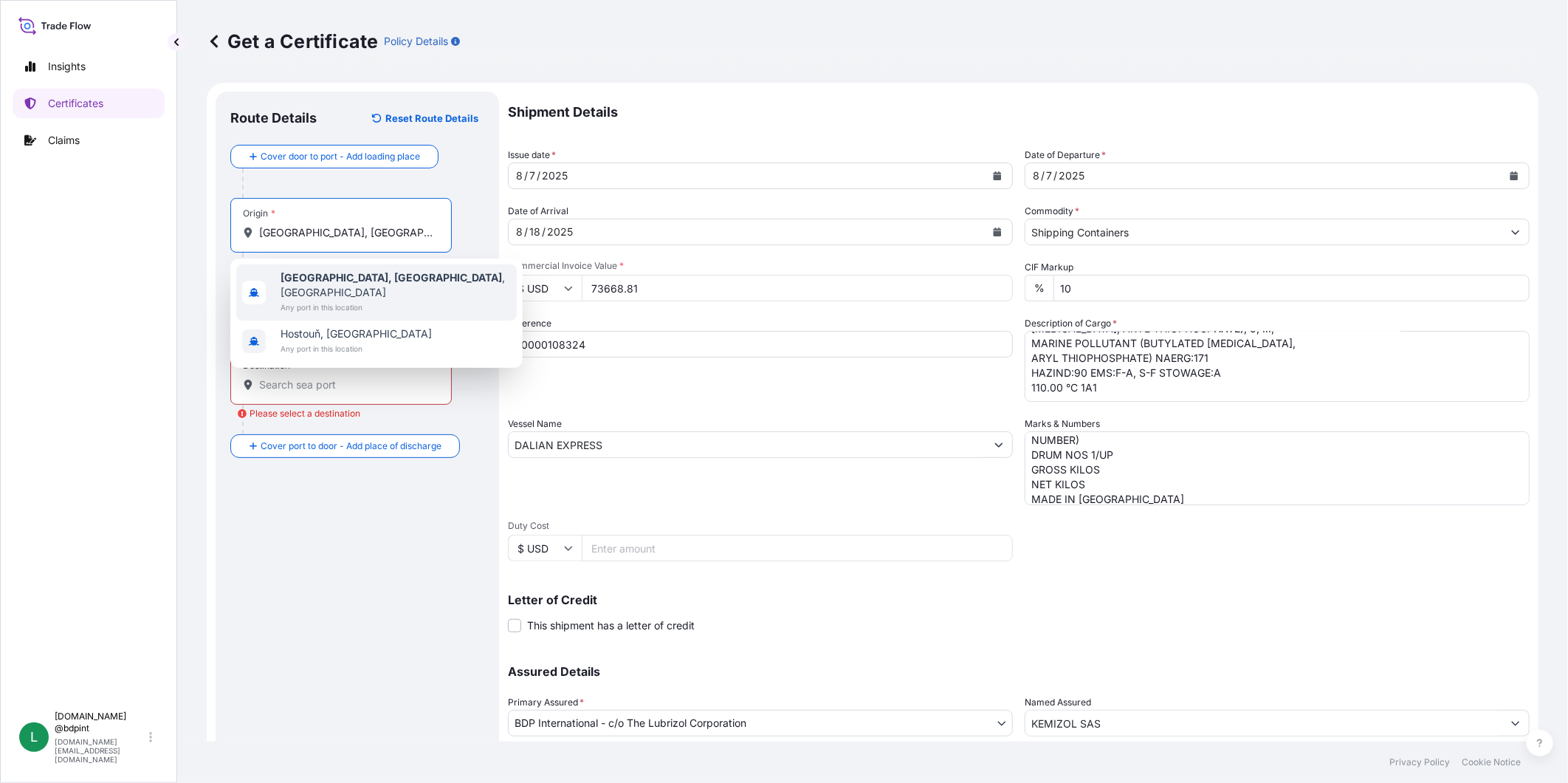
click at [376, 279] on div "[GEOGRAPHIC_DATA], [GEOGRAPHIC_DATA] , [GEOGRAPHIC_DATA] Any port in this locat…" at bounding box center [376, 292] width 280 height 56
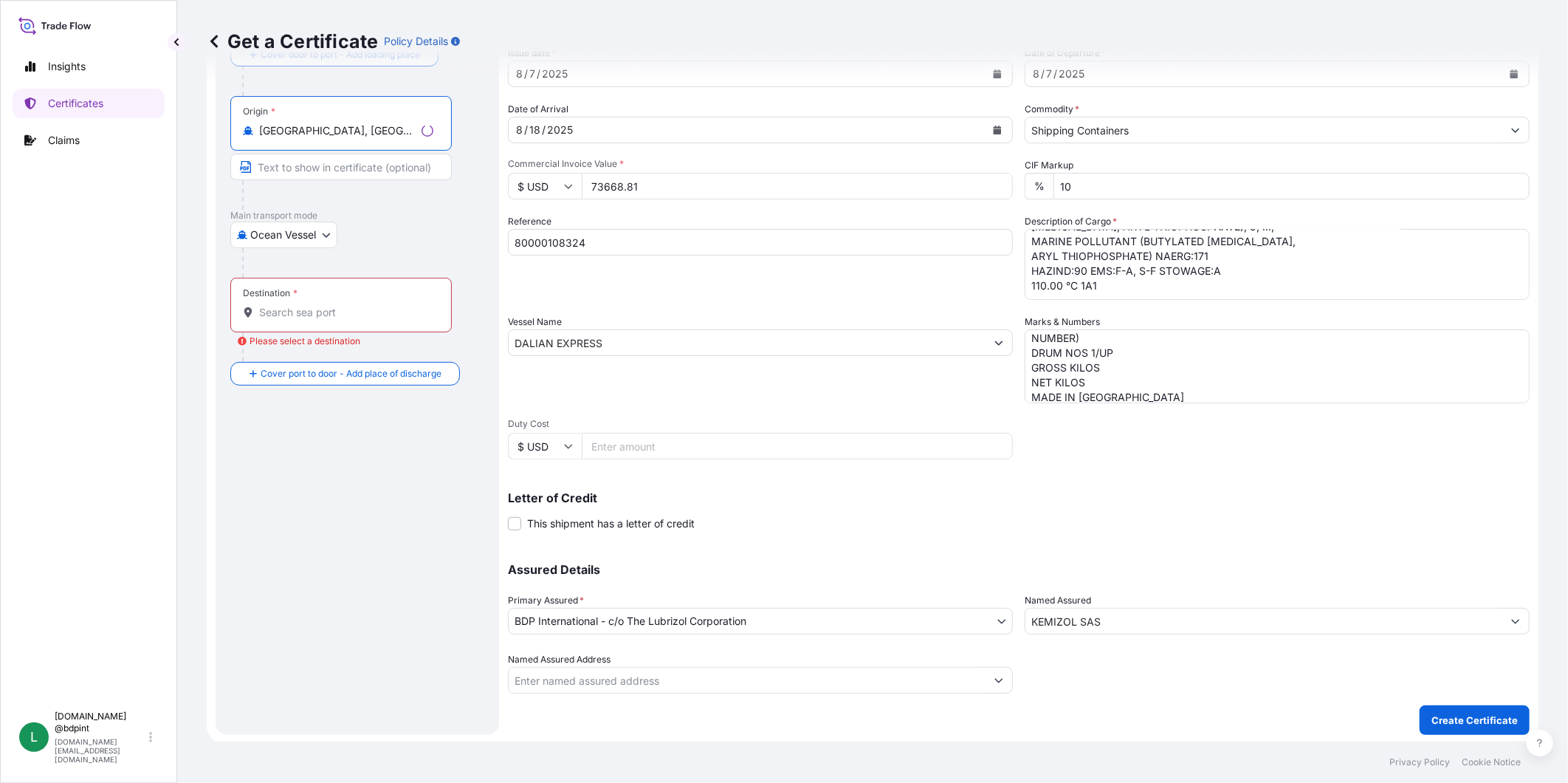
scroll to position [103, 0]
type input "[GEOGRAPHIC_DATA], [GEOGRAPHIC_DATA], [GEOGRAPHIC_DATA]"
click at [749, 666] on div at bounding box center [761, 679] width 505 height 26
click at [775, 684] on input "Named Assured Address" at bounding box center [748, 679] width 477 height 26
click at [348, 320] on div "Destination *" at bounding box center [341, 303] width 221 height 55
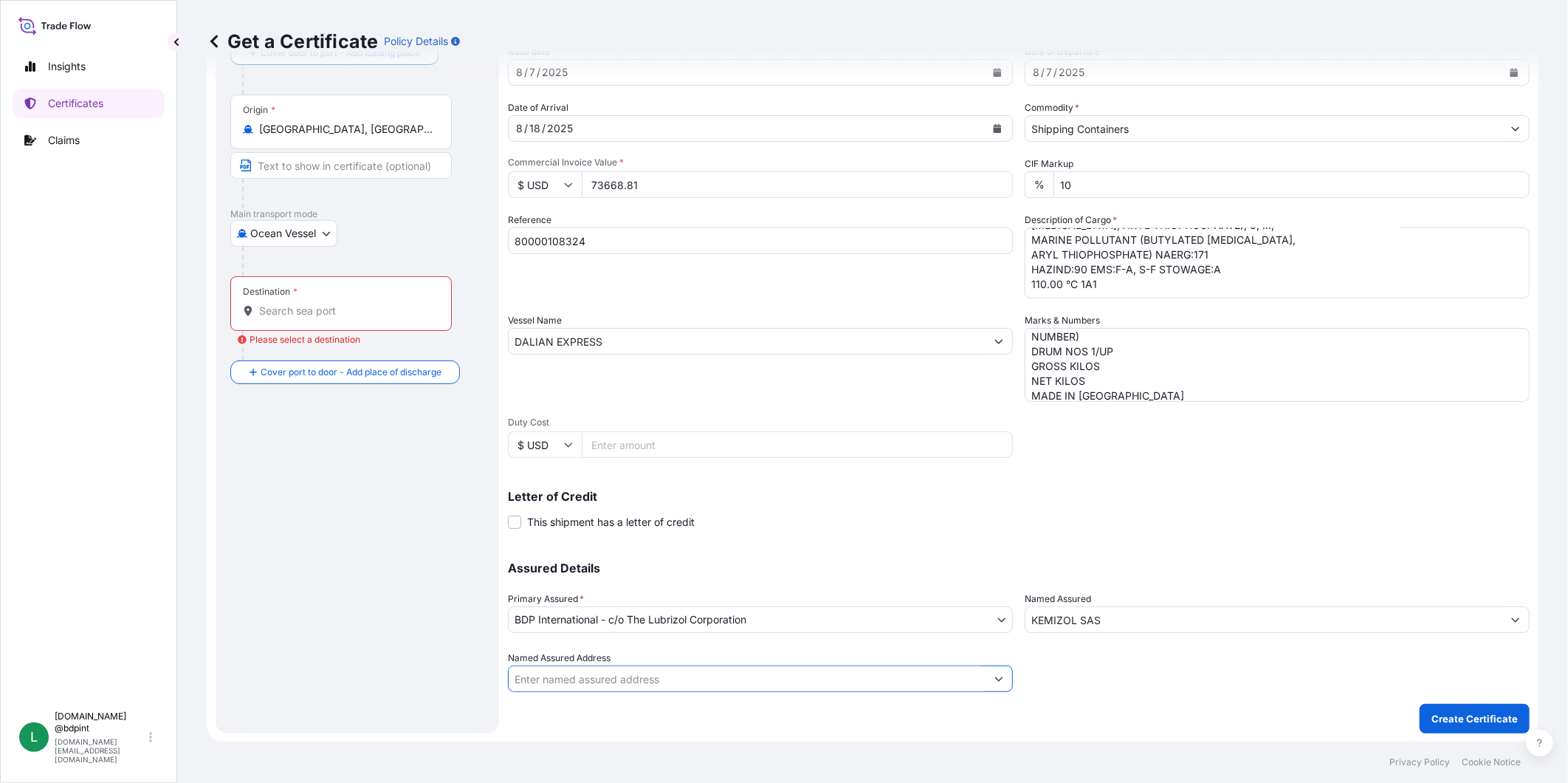
click at [348, 318] on input "Destination * Please select a destination" at bounding box center [346, 311] width 175 height 15
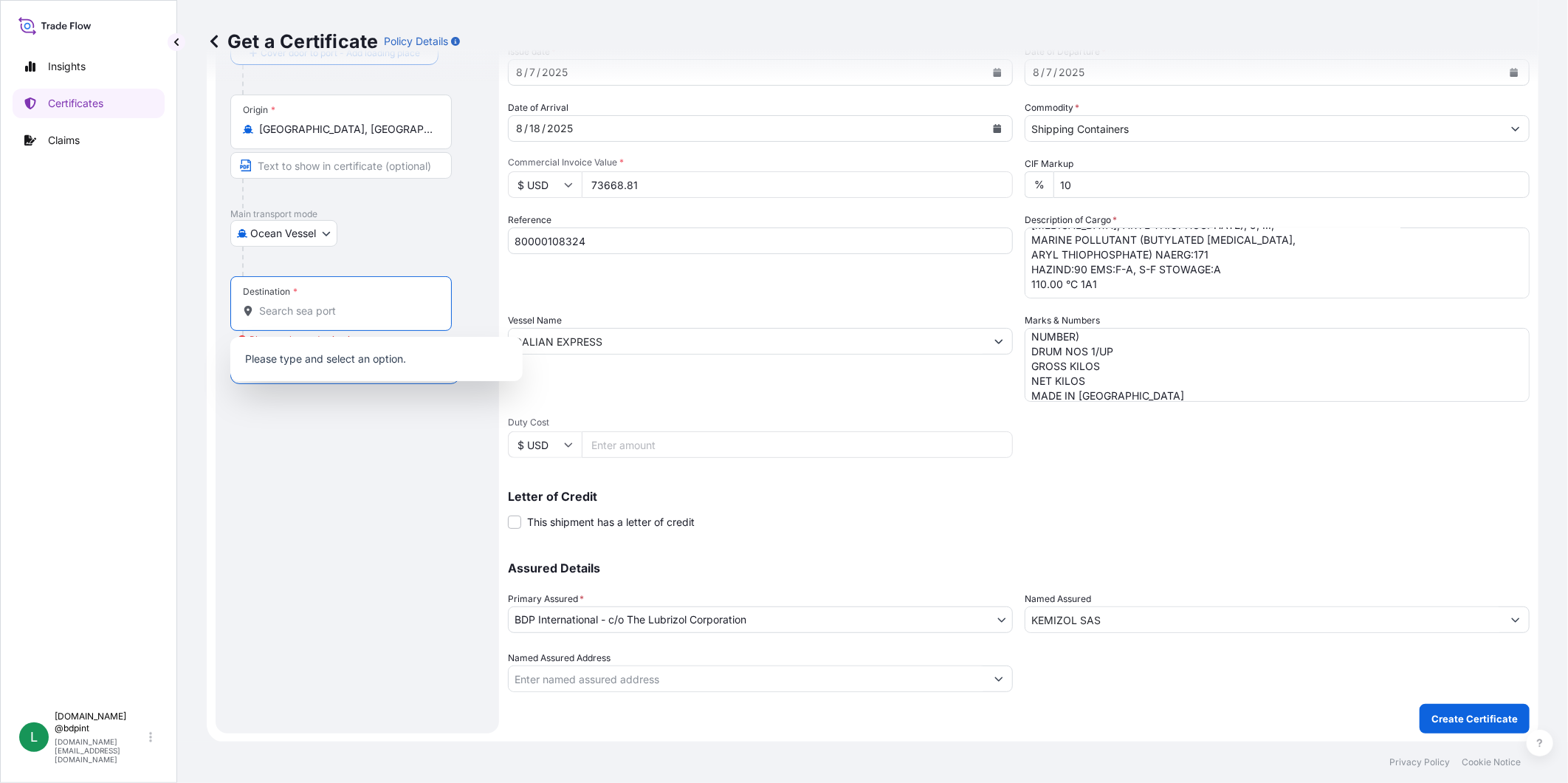
paste input "[GEOGRAPHIC_DATA], [GEOGRAPHIC_DATA]"
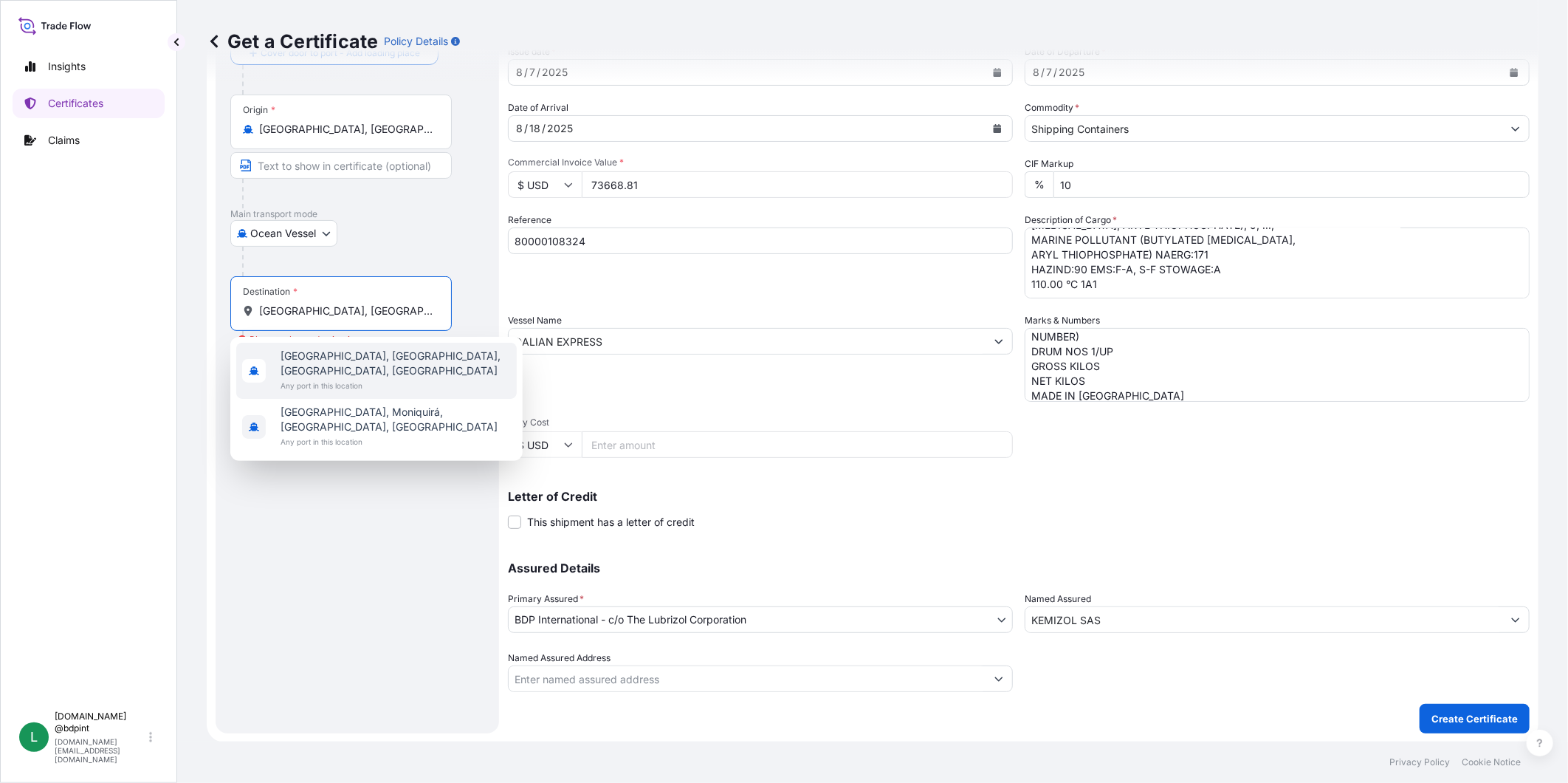
click at [365, 359] on span "[GEOGRAPHIC_DATA], [GEOGRAPHIC_DATA], [GEOGRAPHIC_DATA], [GEOGRAPHIC_DATA]" at bounding box center [395, 363] width 230 height 30
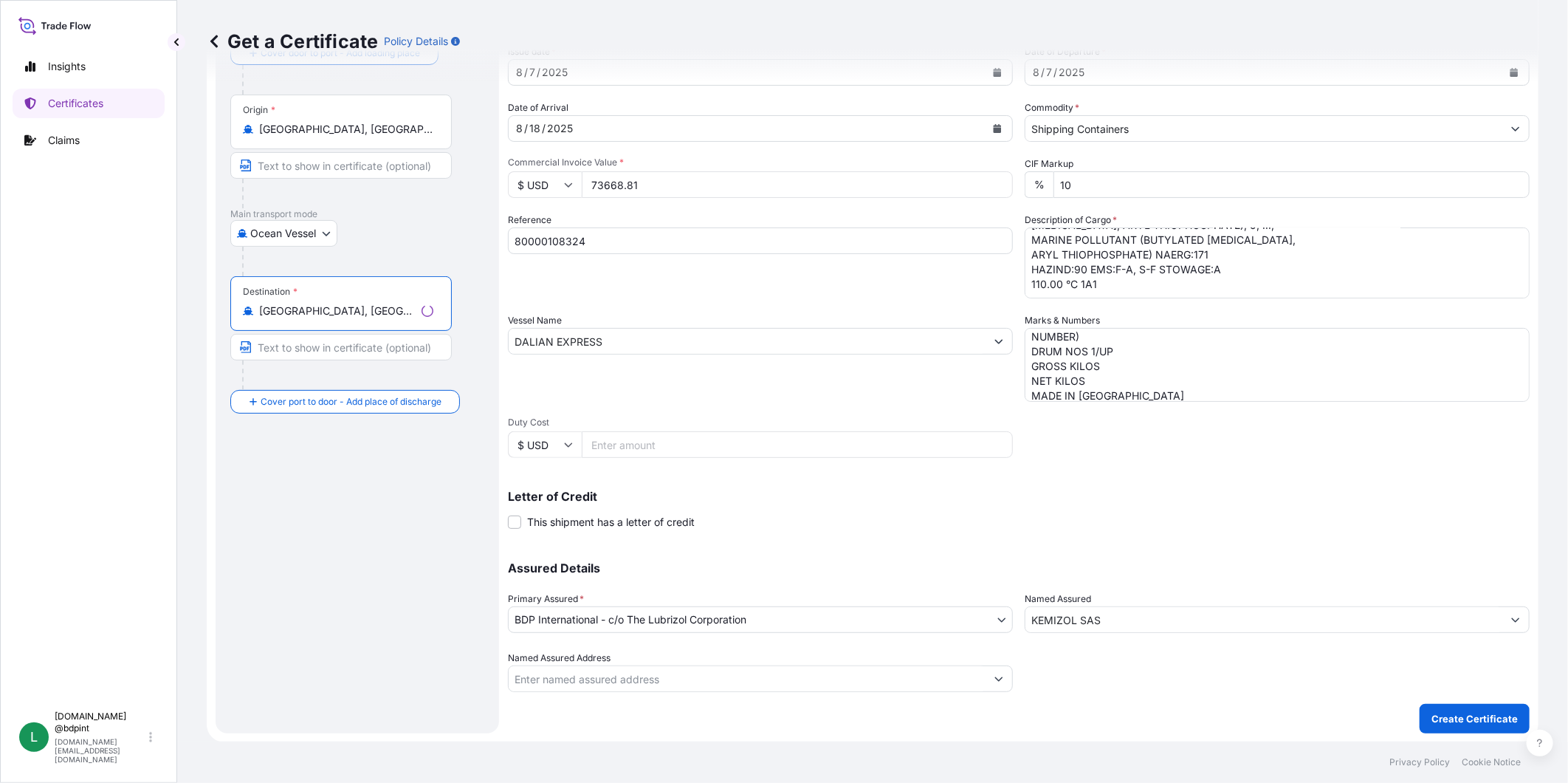
type input "[GEOGRAPHIC_DATA], [GEOGRAPHIC_DATA], [GEOGRAPHIC_DATA], [GEOGRAPHIC_DATA]"
click at [752, 670] on input "Named Assured Address" at bounding box center [748, 679] width 477 height 26
paste input "195 INTERIOR 401 URB"
type input "195 INTERIOR 401 URB"
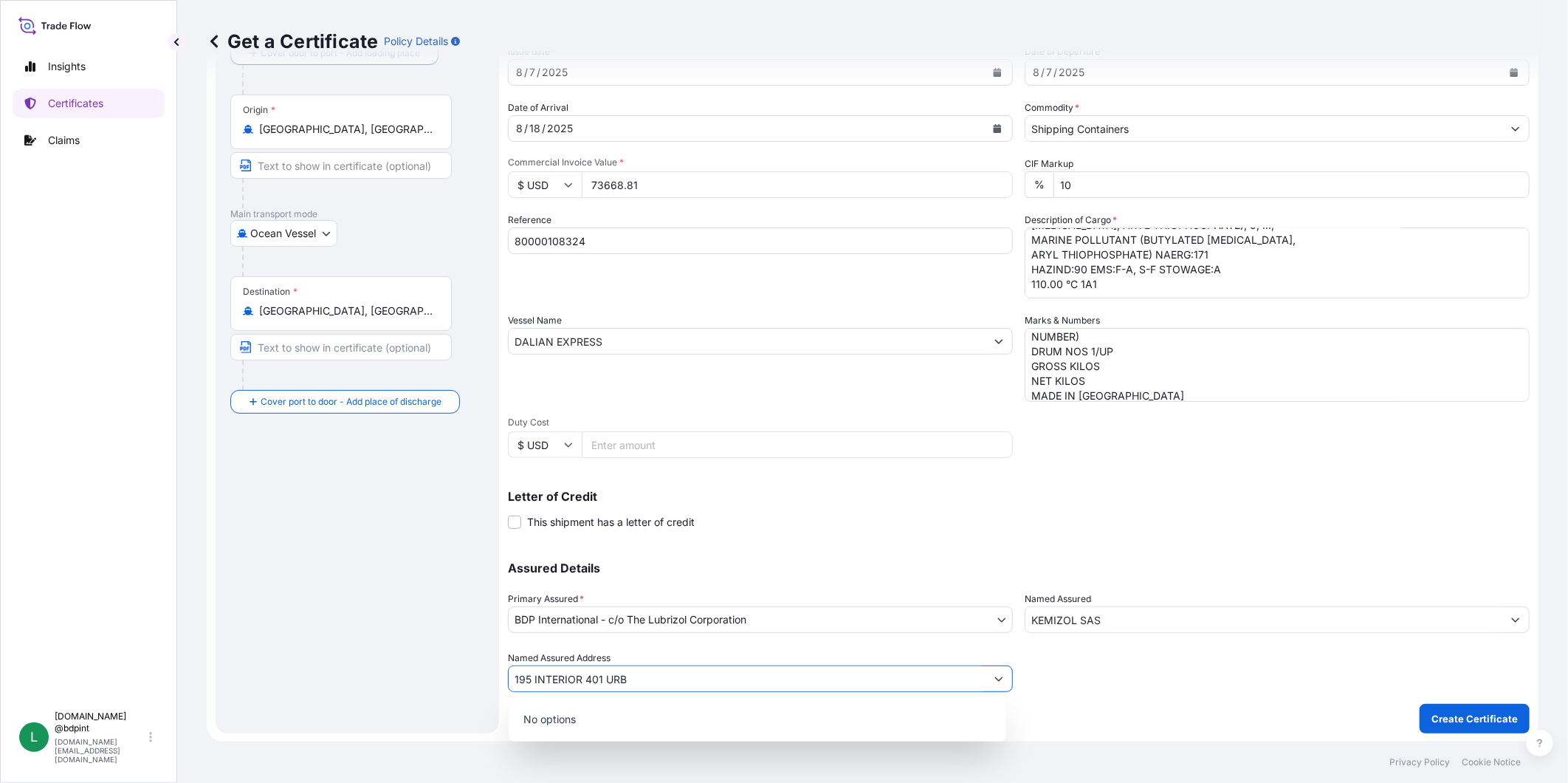
drag, startPoint x: 713, startPoint y: 681, endPoint x: 496, endPoint y: 703, distance: 218.1
click at [496, 703] on form "Route Details Reset Route Details Cover door to port - Add loading place Place …" at bounding box center [872, 361] width 1332 height 763
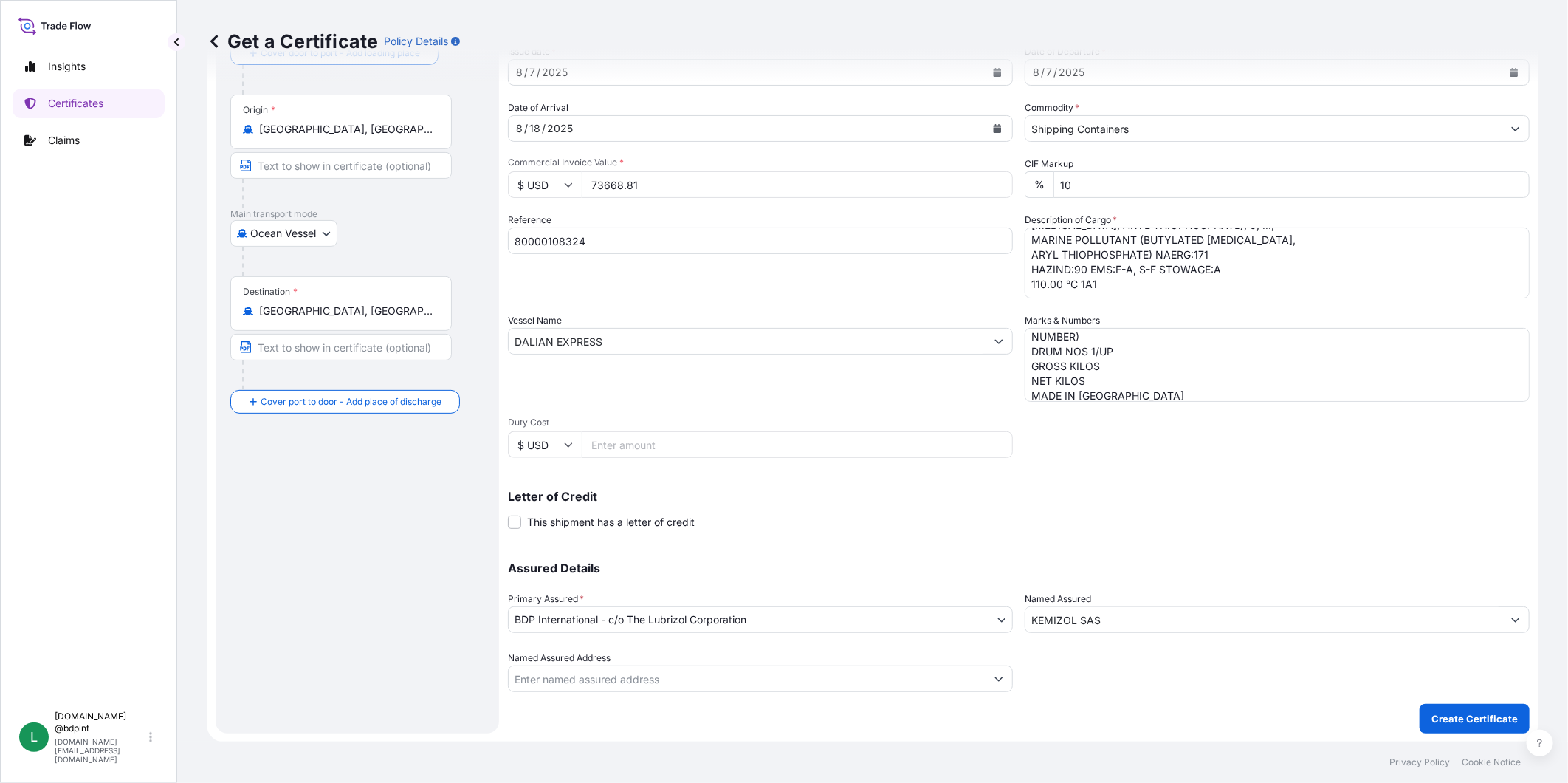
click at [882, 507] on div "Letter of Credit This shipment has a letter of credit Letter of credit * Letter…" at bounding box center [1019, 510] width 1022 height 39
click at [1454, 704] on button "Create Certificate" at bounding box center [1475, 718] width 110 height 30
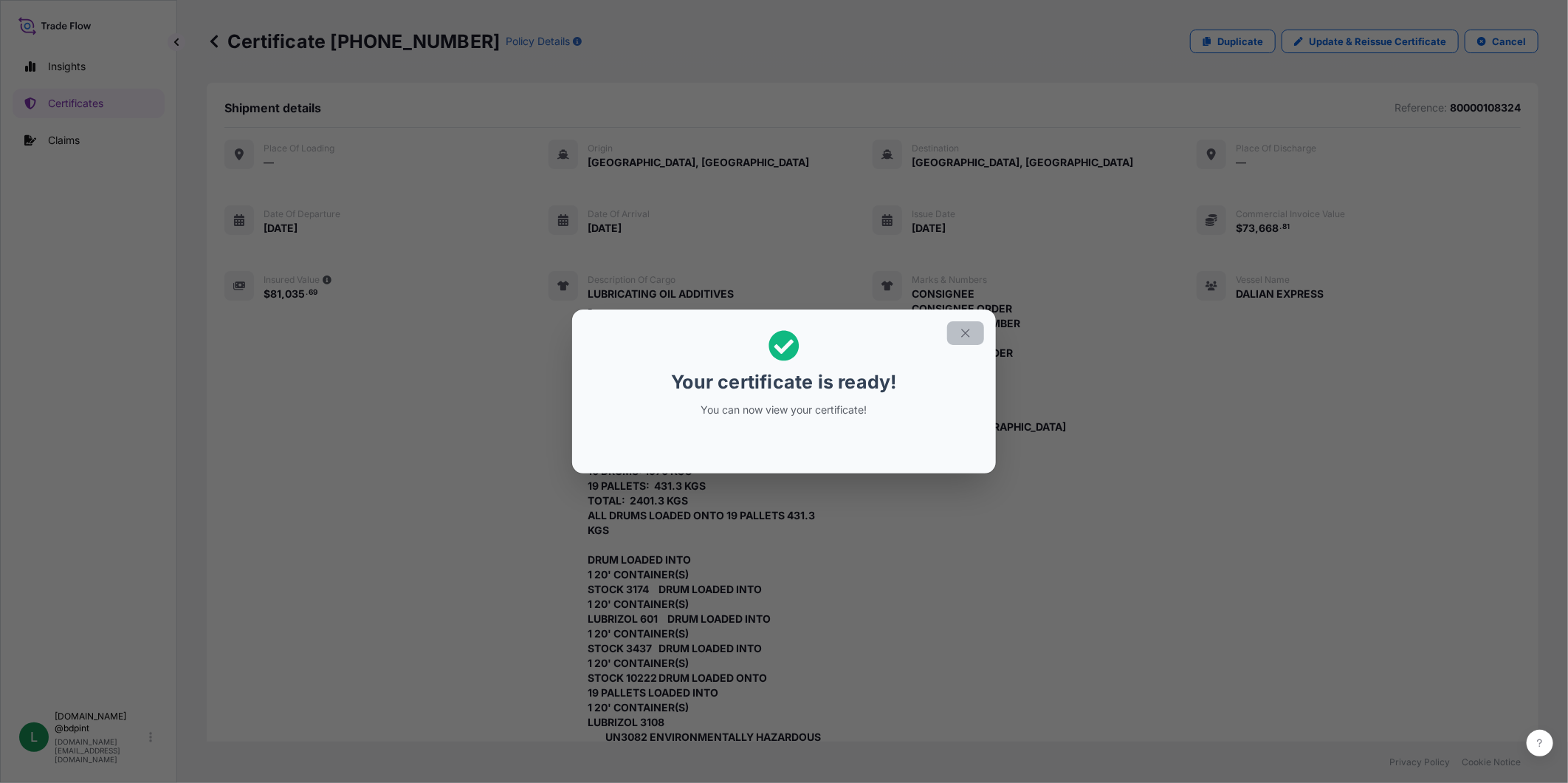
click at [962, 330] on icon "button" at bounding box center [966, 333] width 8 height 8
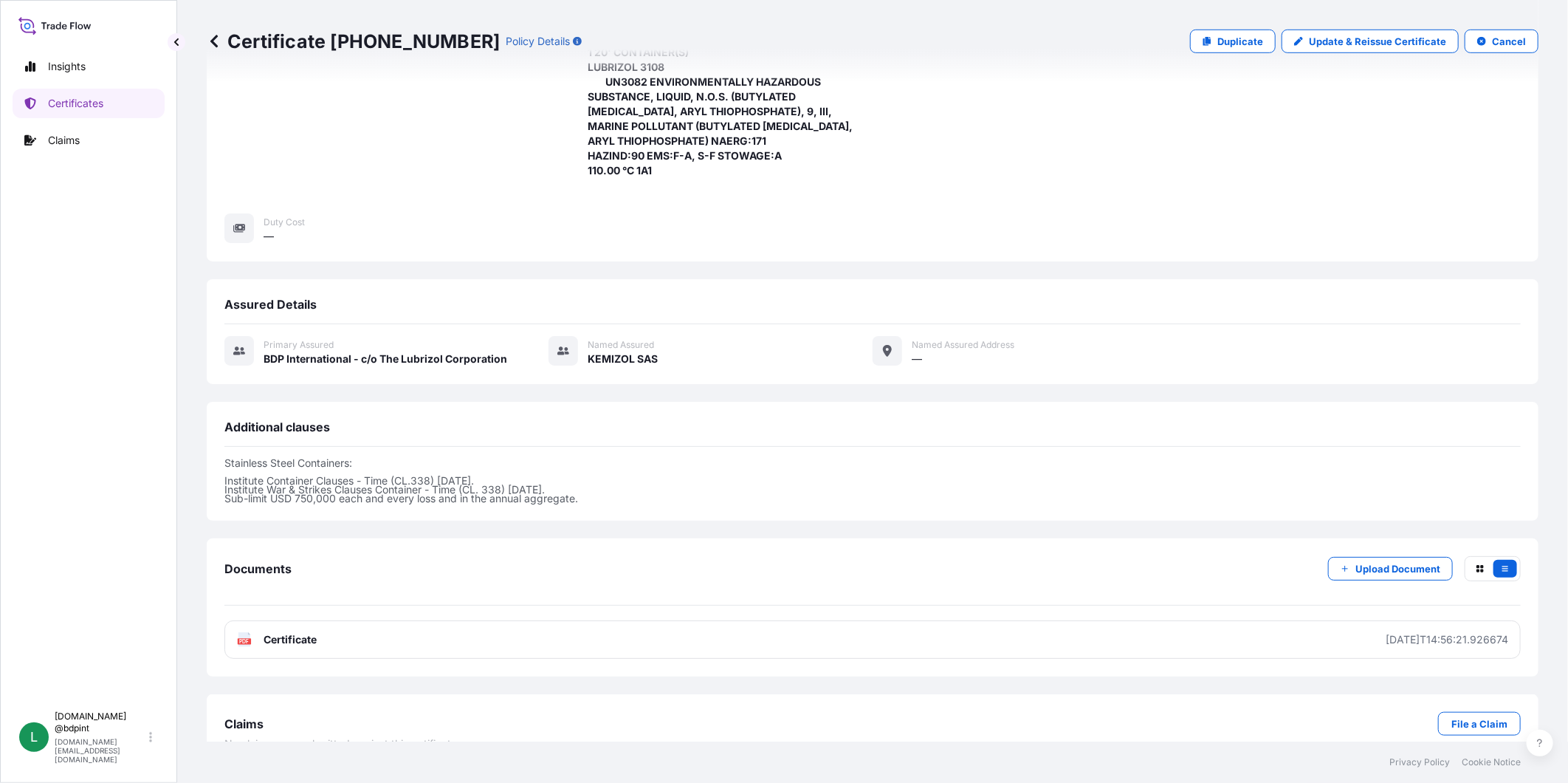
scroll to position [656, 0]
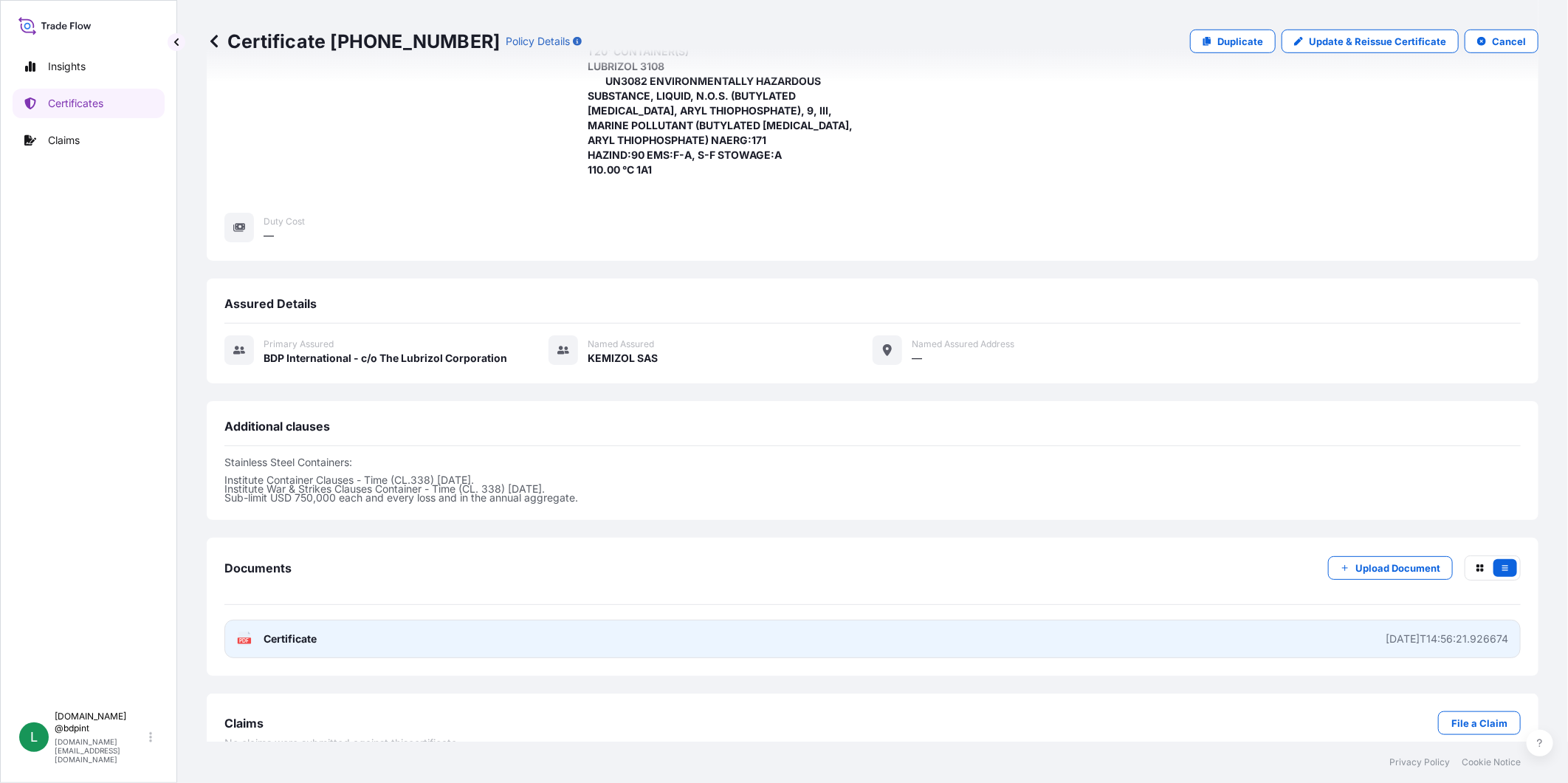
click at [1393, 631] on link "PDF Certificate [DATE]T14:56:21.926674" at bounding box center [873, 639] width 1297 height 39
